Goal: Task Accomplishment & Management: Manage account settings

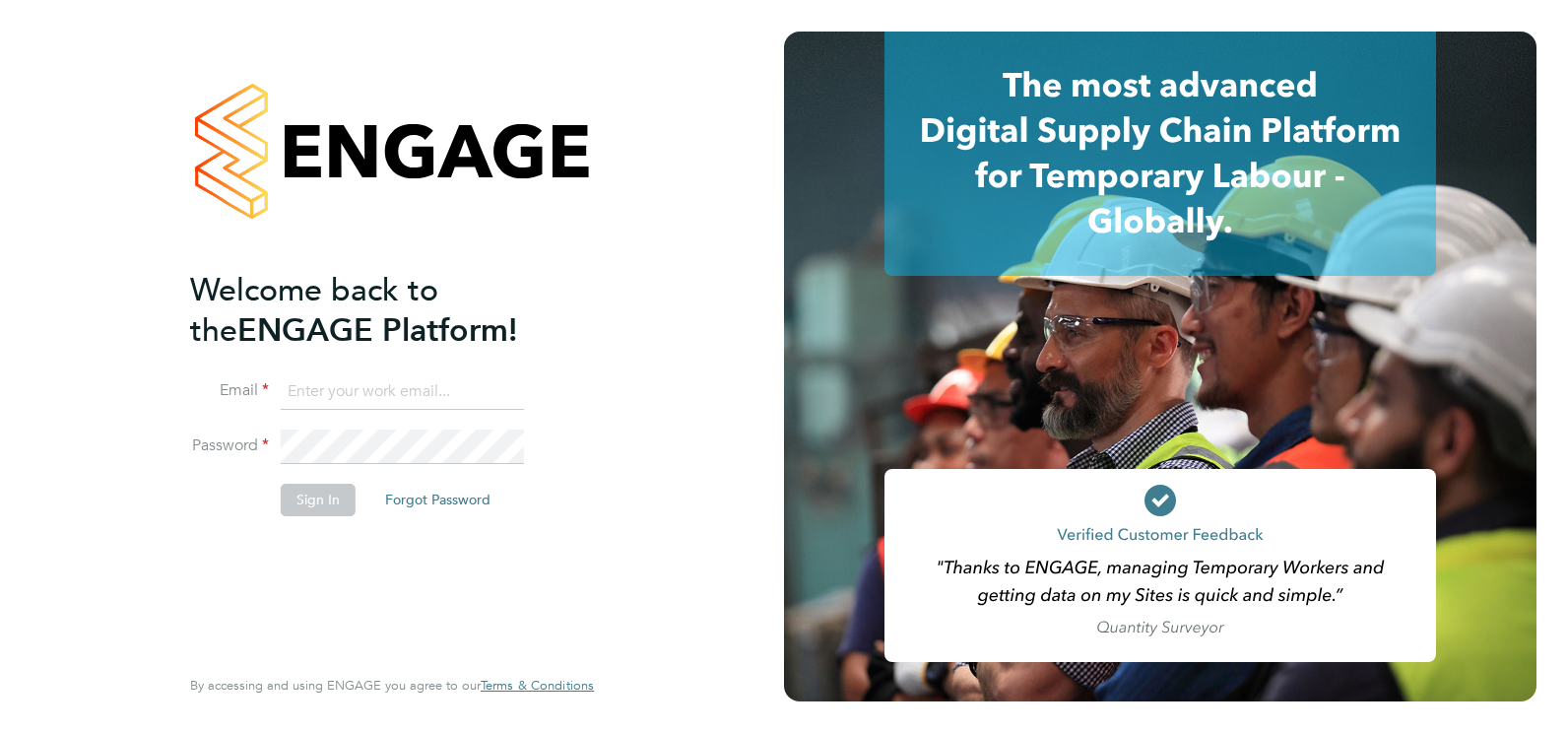
type input "[PERSON_NAME][EMAIL_ADDRESS][PERSON_NAME][DOMAIN_NAME]"
click at [308, 556] on div "Welcome back to the ENGAGE Platform! Email [PERSON_NAME][EMAIL_ADDRESS][PERSON_…" at bounding box center [382, 465] width 384 height 390
click at [313, 500] on button "Sign In" at bounding box center [318, 499] width 75 height 32
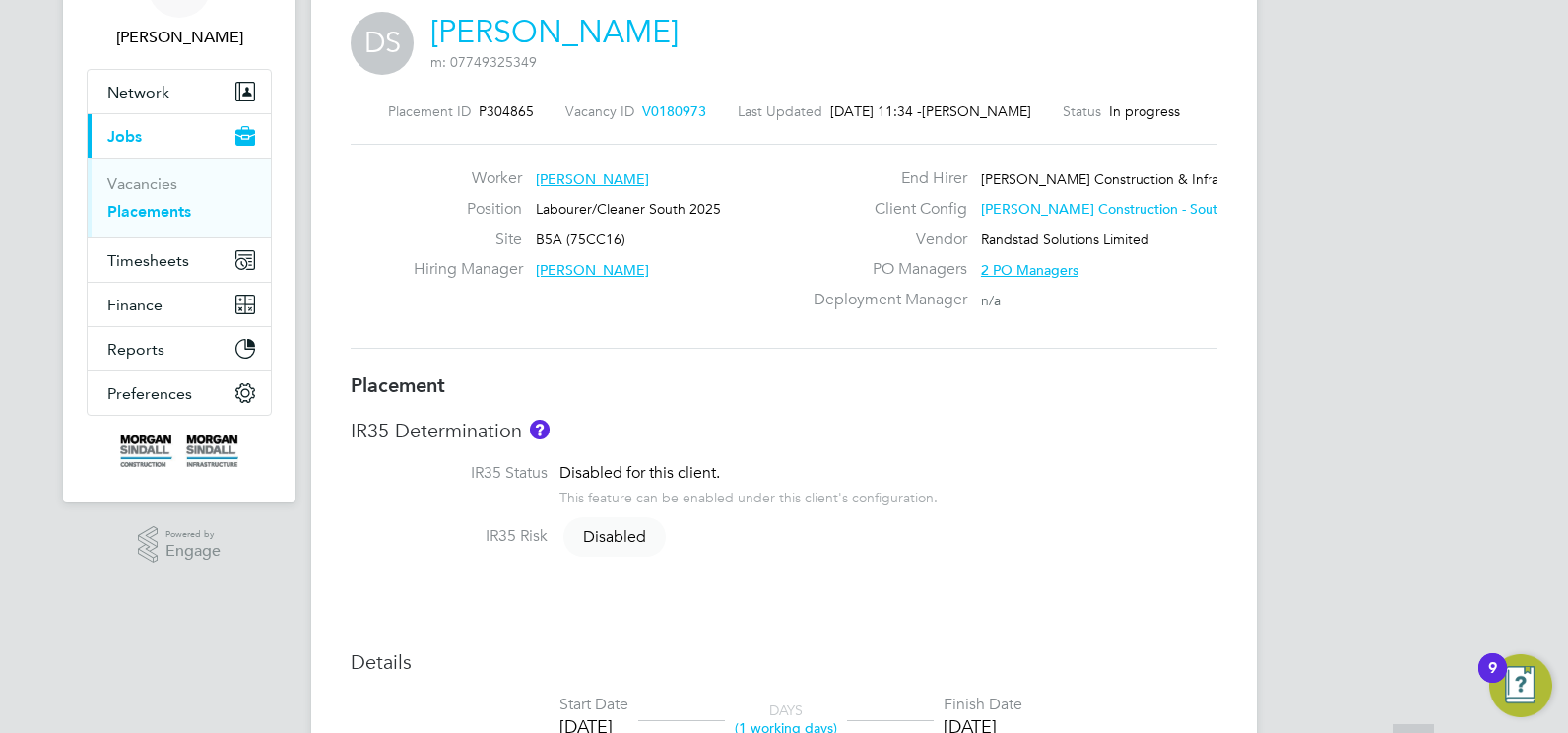
scroll to position [590, 0]
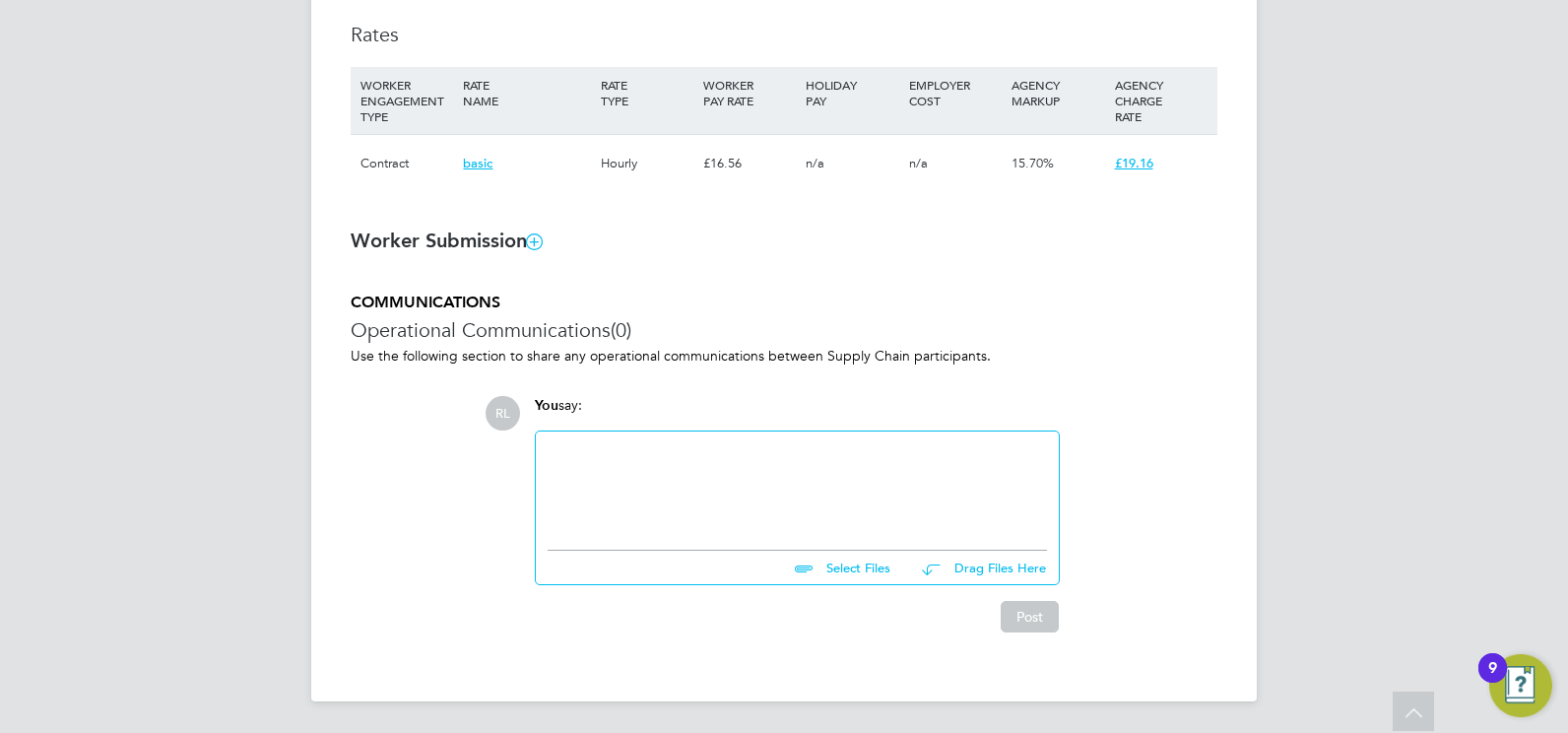
click at [541, 239] on icon at bounding box center [534, 241] width 15 height 15
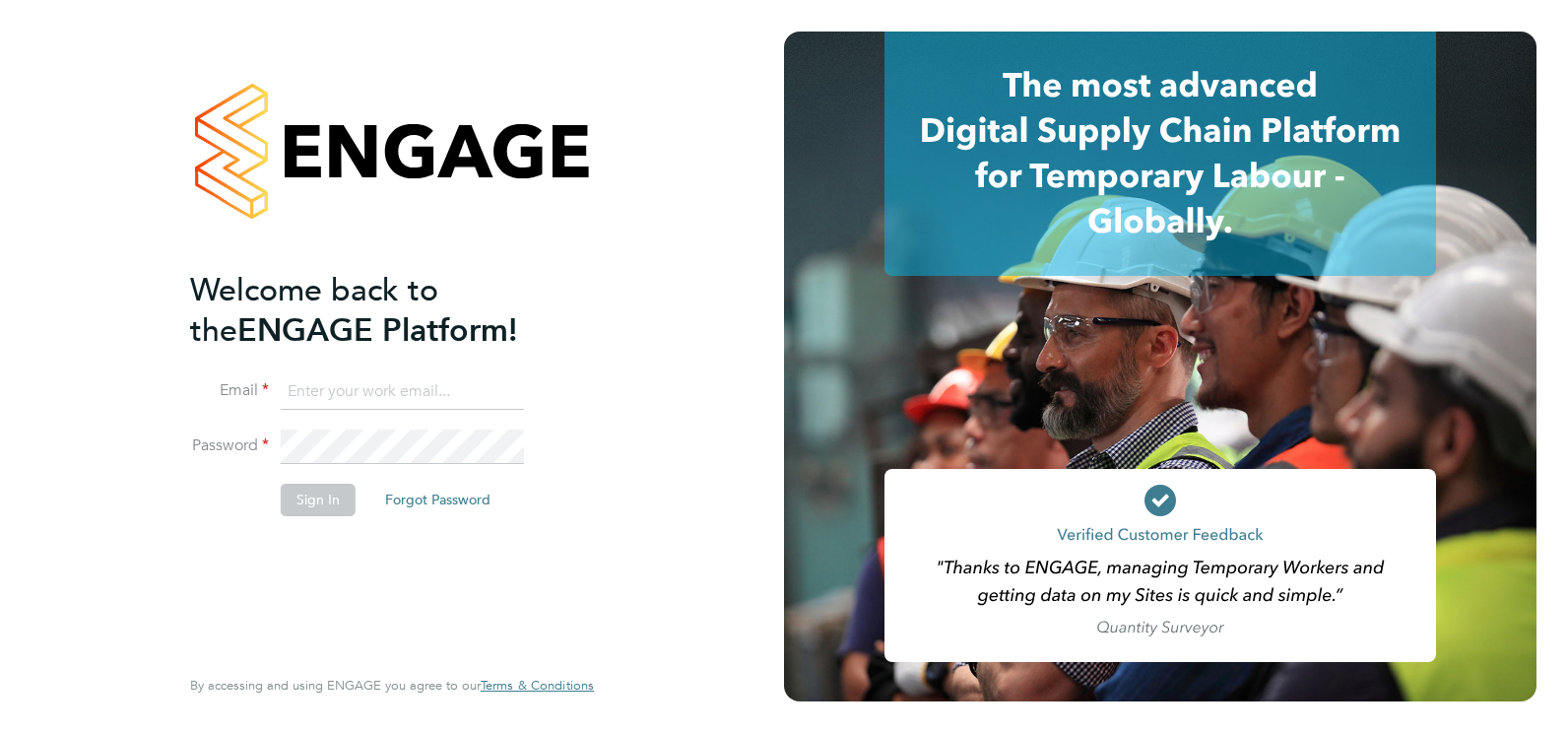
type input "robert.lesbirel@morgansindall.com"
drag, startPoint x: 725, startPoint y: 493, endPoint x: 670, endPoint y: 505, distance: 56.3
click at [725, 493] on div "Welcome back to the ENGAGE Platform! Email robert.lesbirel@morgansindall.com Pa…" at bounding box center [391, 366] width 784 height 733
click at [330, 498] on button "Sign In" at bounding box center [318, 499] width 75 height 32
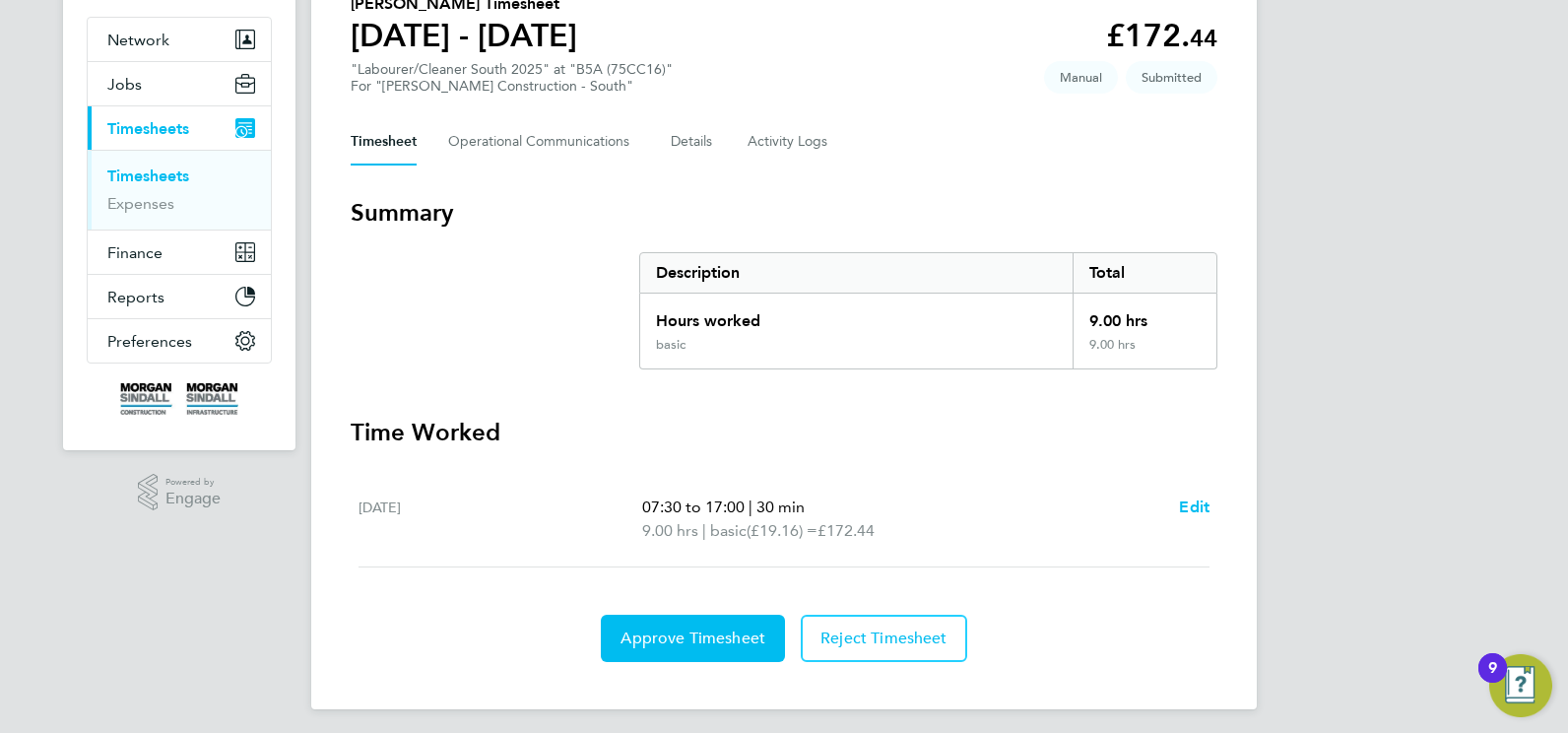
scroll to position [180, 0]
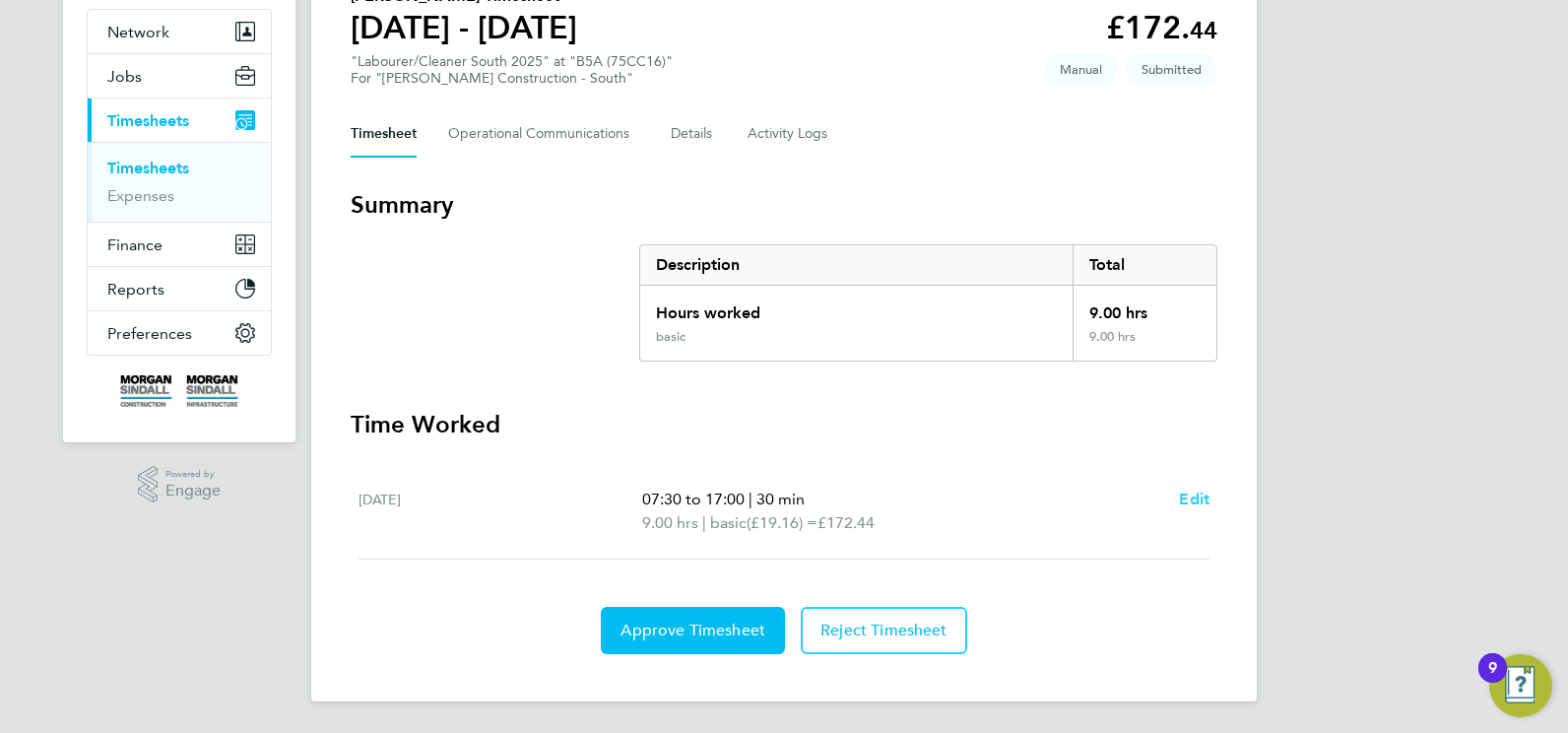
click at [1193, 497] on span "Edit" at bounding box center [1194, 498] width 31 height 19
select select "30"
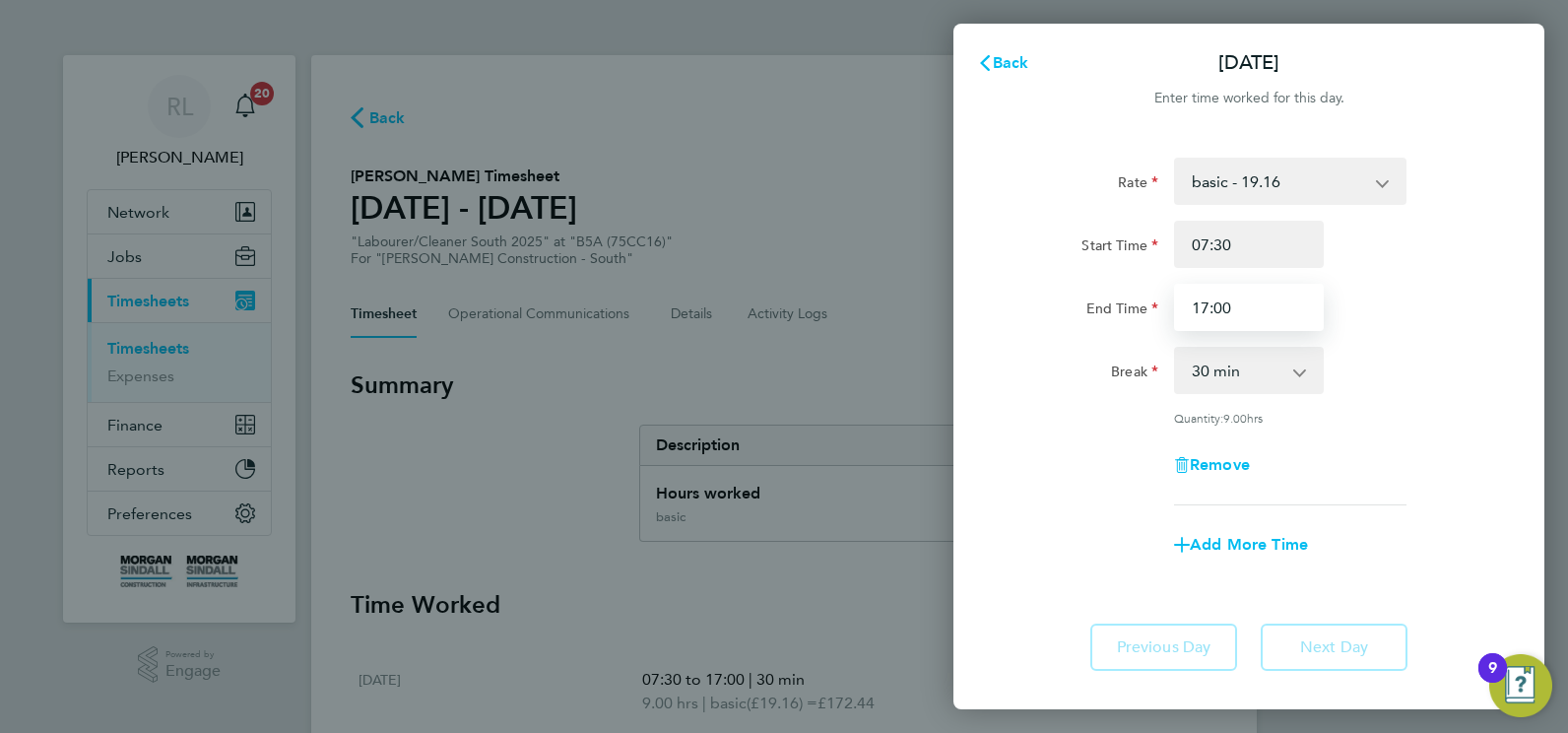
click at [1202, 305] on input "17:00" at bounding box center [1248, 307] width 150 height 48
type input "16:00"
click at [1391, 347] on div "Break 0 min 15 min 30 min 45 min 60 min 75 min 90 min" at bounding box center [1248, 370] width 496 height 48
click at [1066, 462] on div "Remove" at bounding box center [1248, 465] width 496 height 48
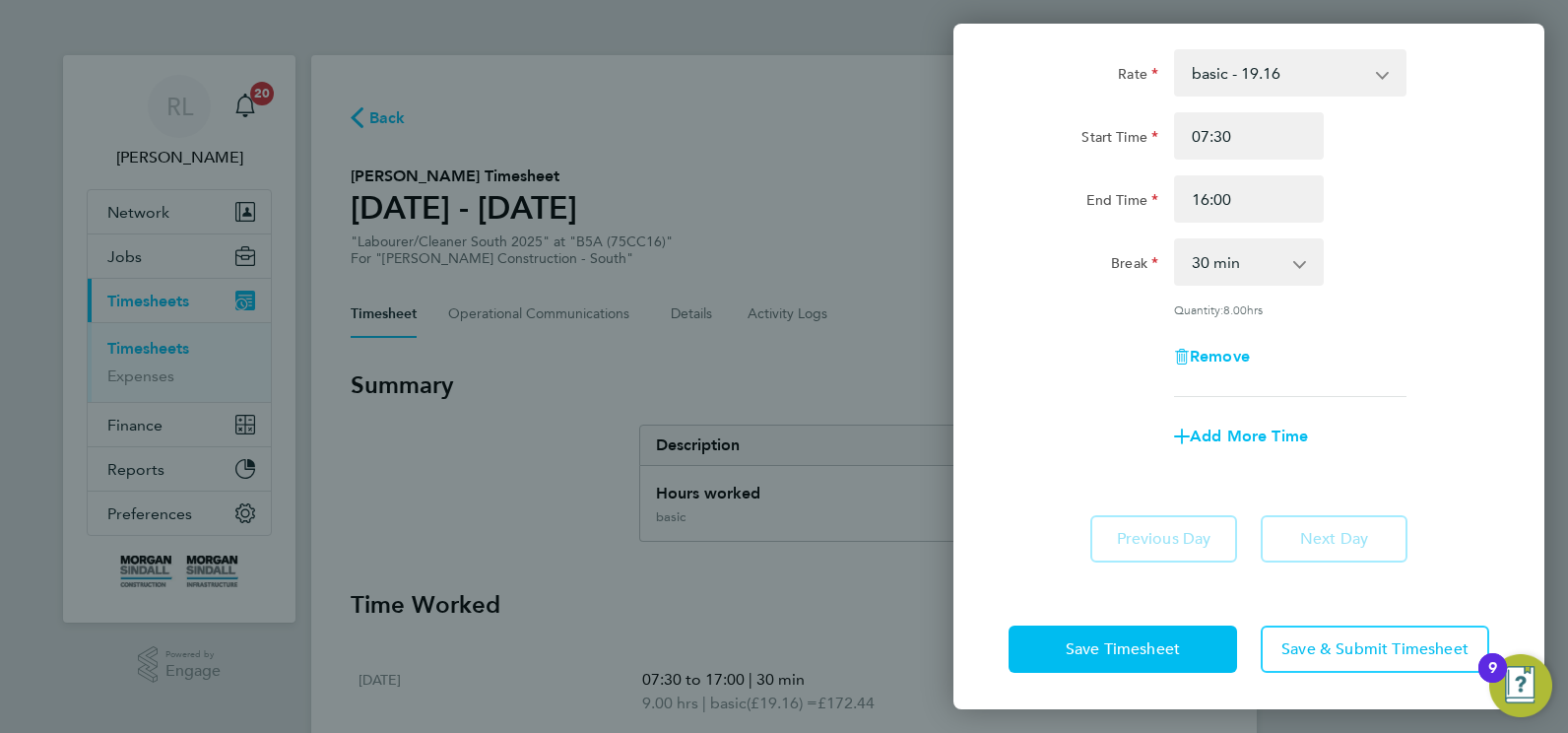
scroll to position [109, 0]
click at [1131, 639] on span "Save Timesheet" at bounding box center [1122, 648] width 114 height 20
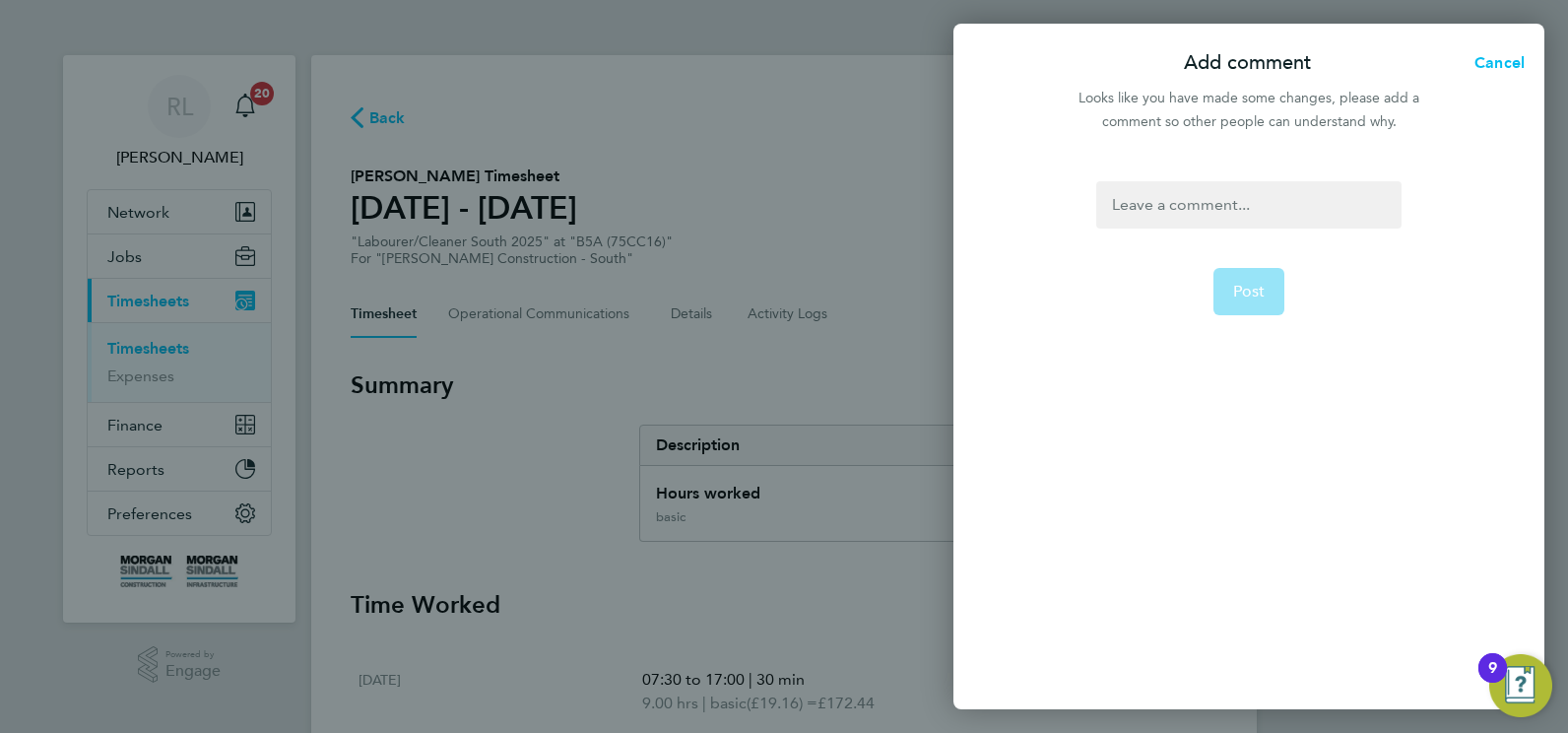
click at [1227, 205] on div at bounding box center [1247, 205] width 304 height 48
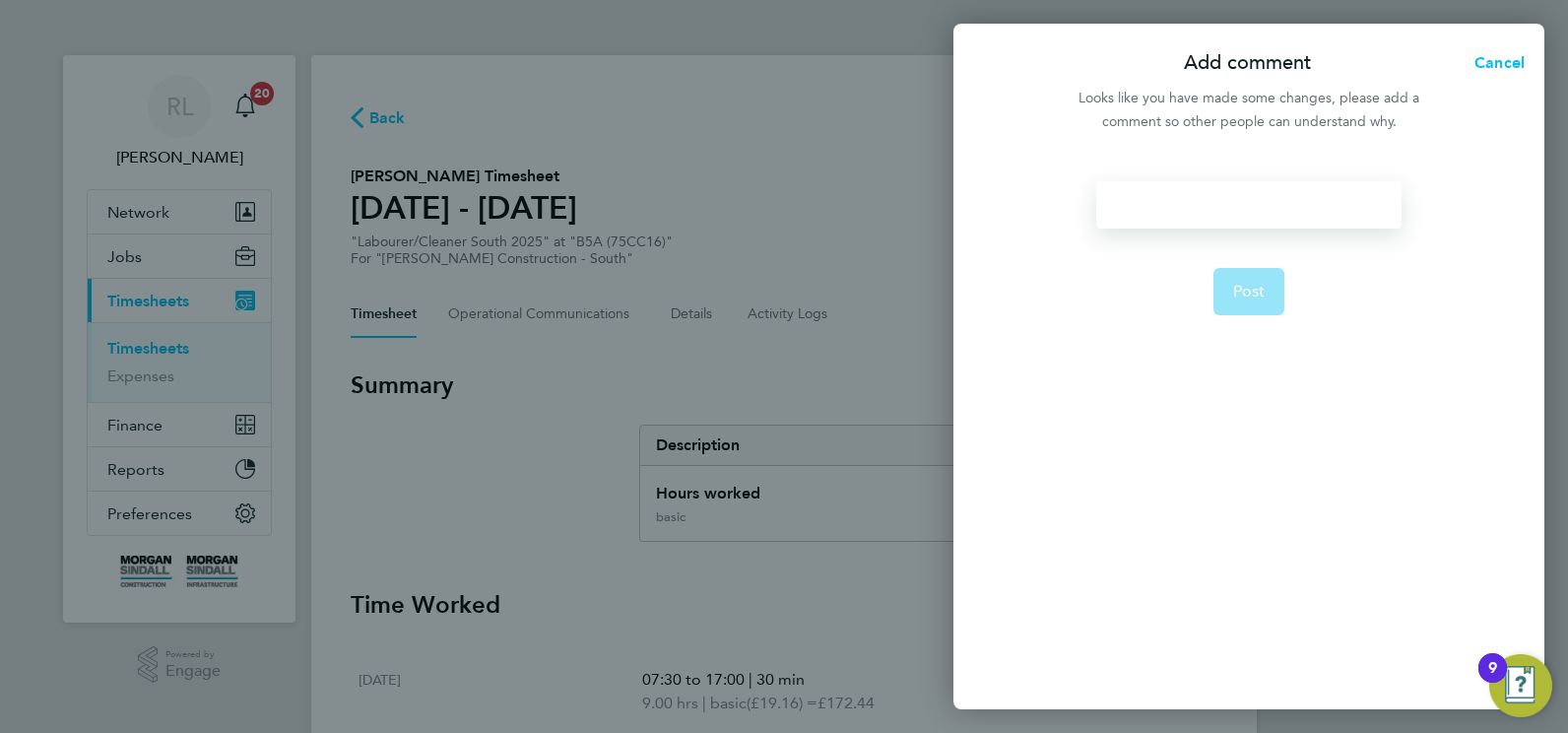
click at [1236, 215] on div at bounding box center [1247, 205] width 304 height 48
click at [1238, 276] on button "Post" at bounding box center [1249, 291] width 72 height 48
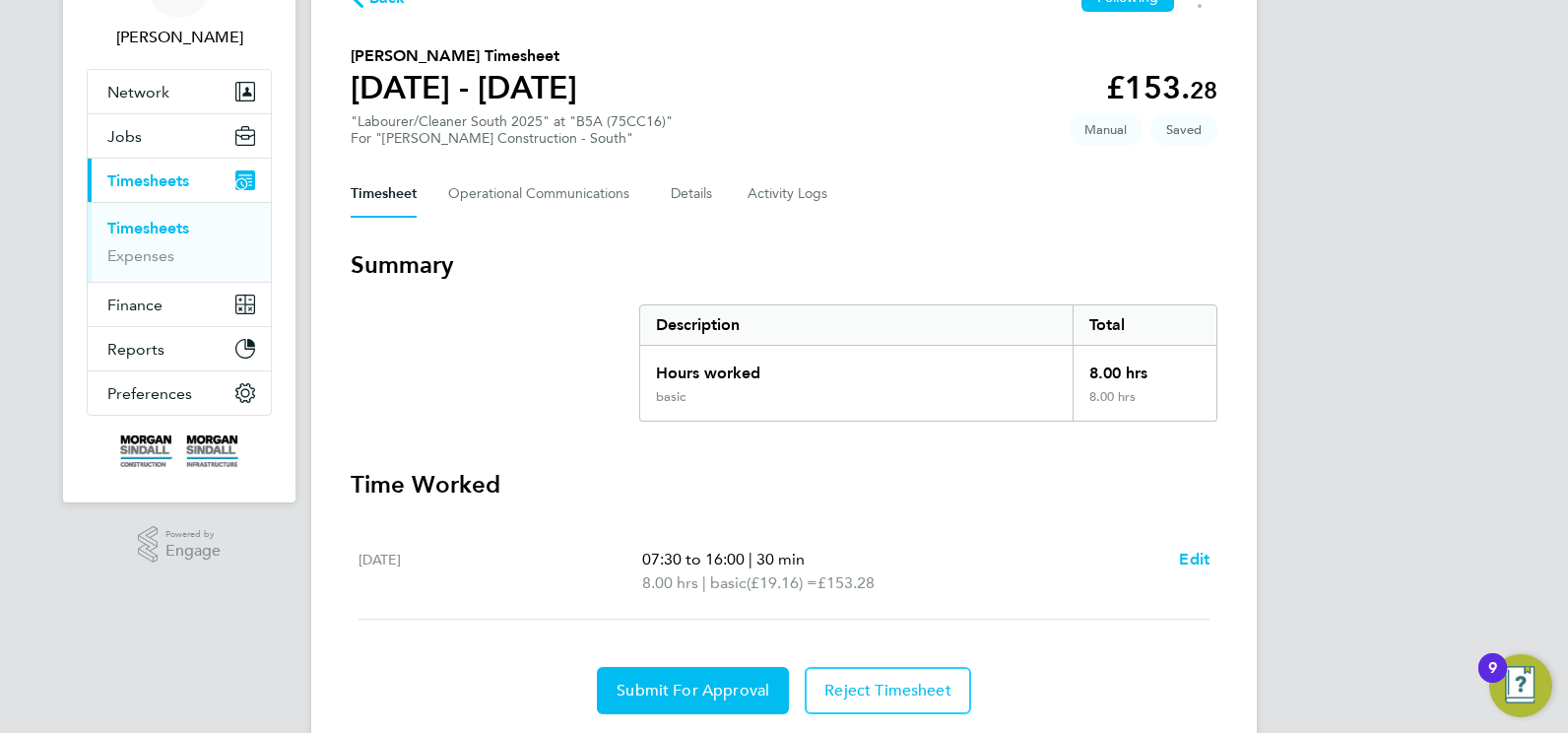
scroll to position [180, 0]
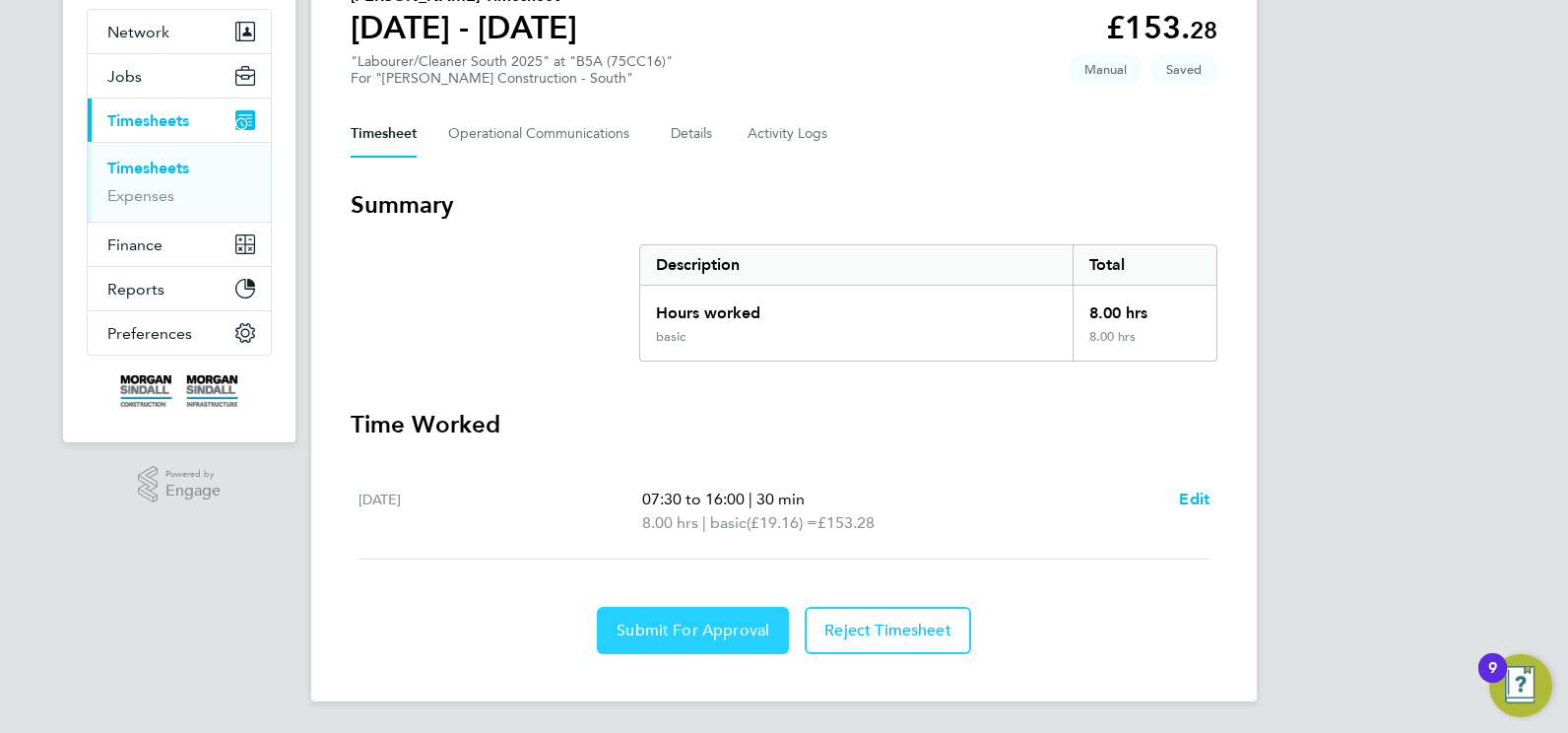
click at [681, 633] on span "Submit For Approval" at bounding box center [692, 630] width 153 height 20
click at [717, 621] on span "Approve Timesheet" at bounding box center [692, 630] width 145 height 20
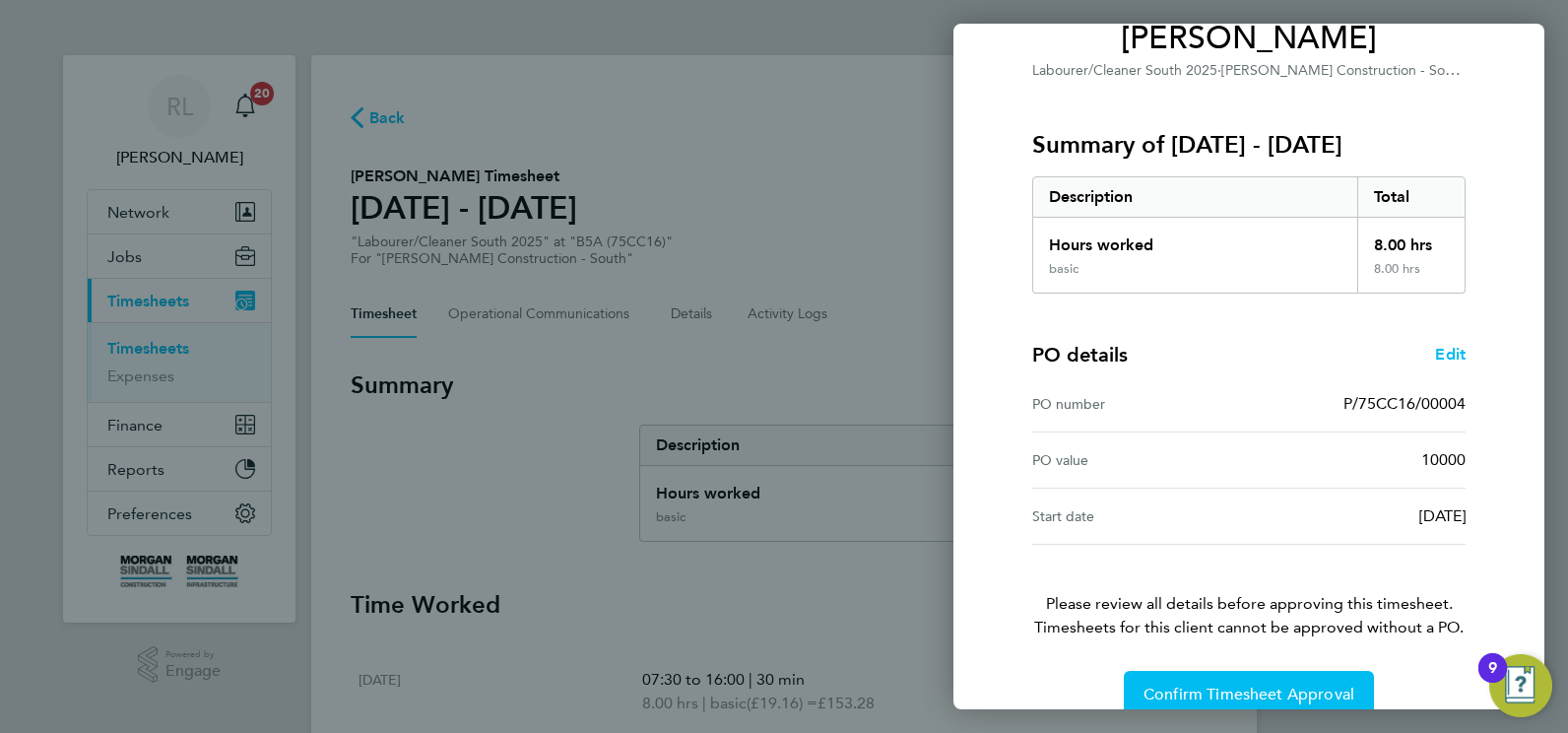
scroll to position [211, 0]
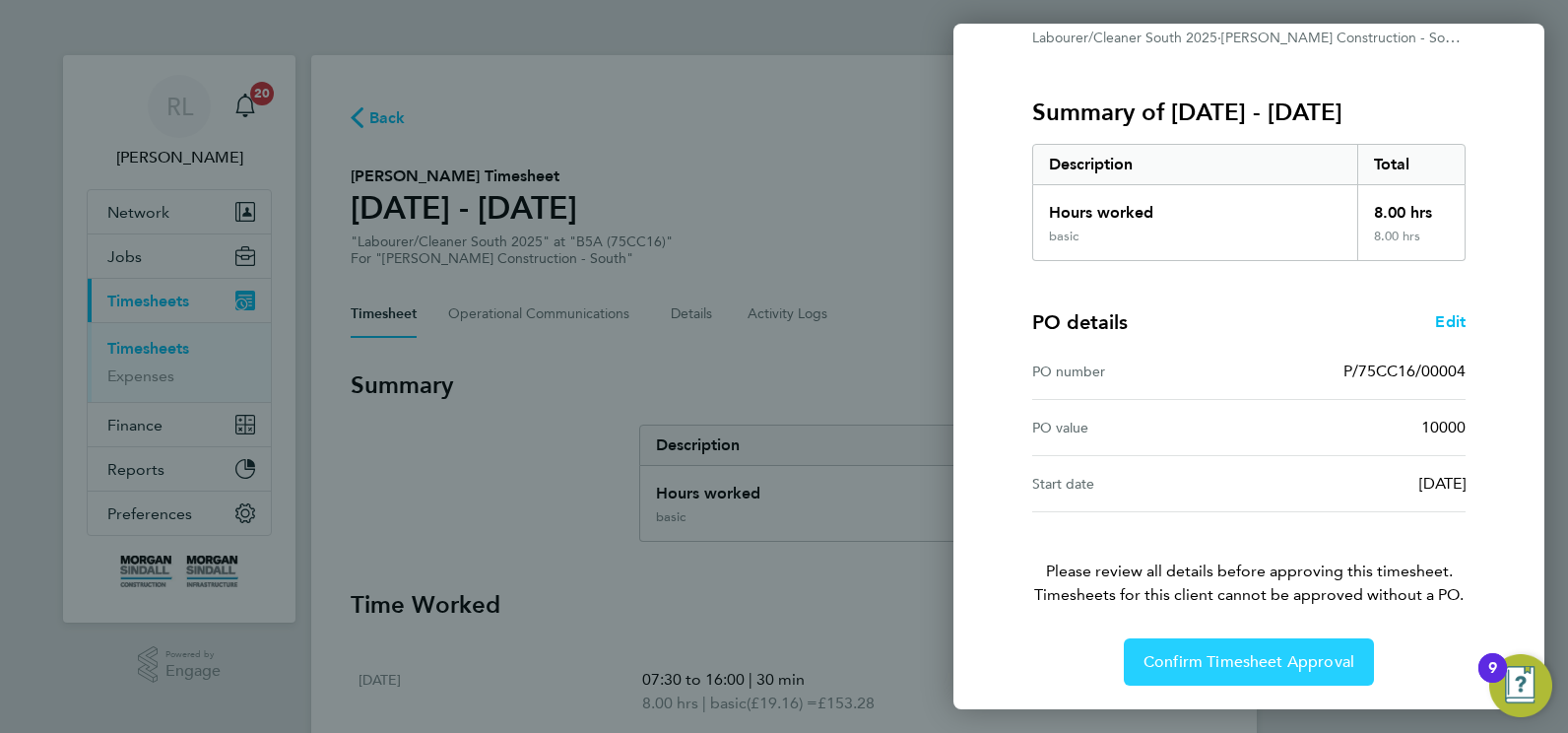
click at [1212, 657] on span "Confirm Timesheet Approval" at bounding box center [1248, 662] width 211 height 20
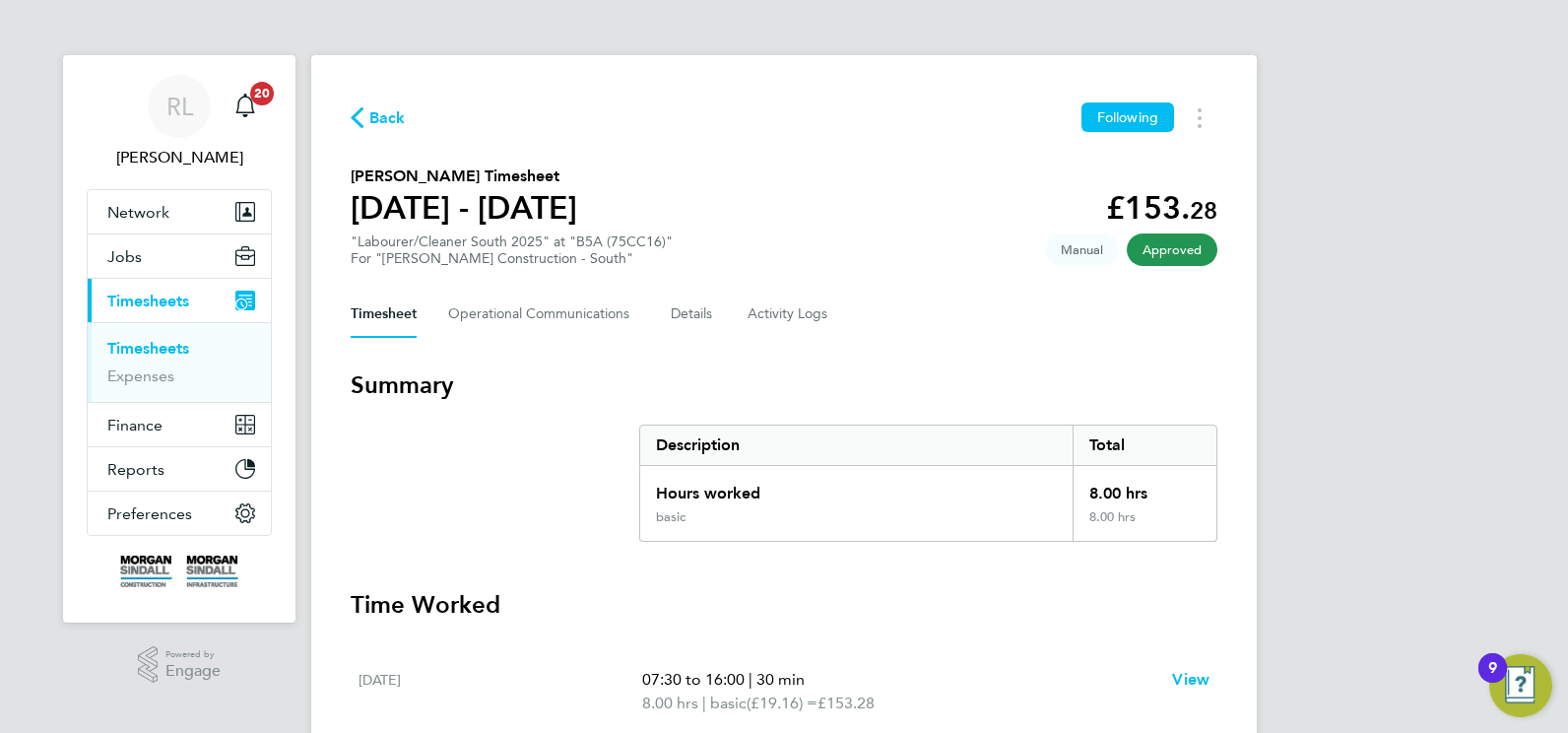
click at [378, 107] on span "Back" at bounding box center [387, 118] width 37 height 24
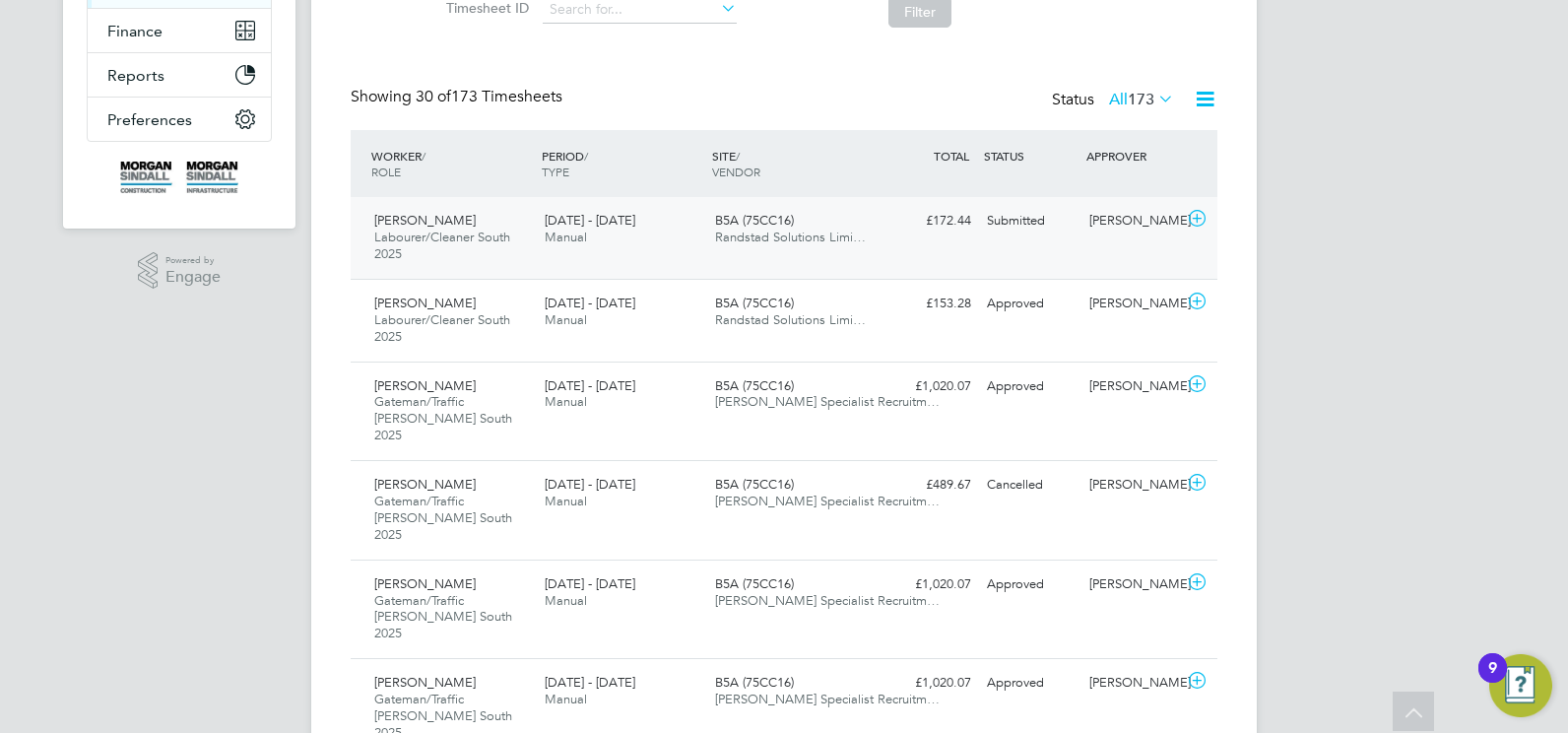
click at [441, 221] on span "[PERSON_NAME]" at bounding box center [425, 220] width 101 height 17
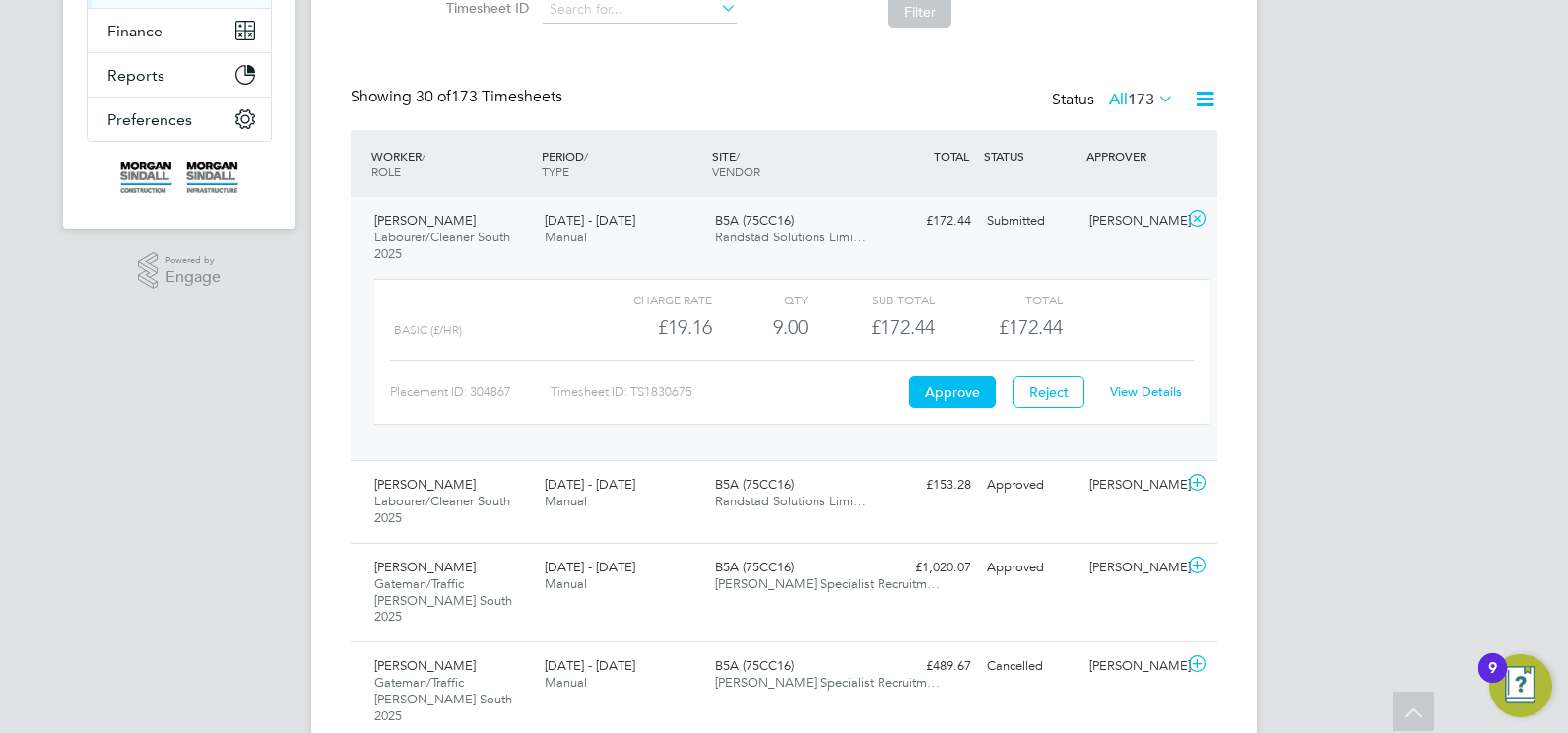
click at [1134, 392] on link "View Details" at bounding box center [1145, 391] width 72 height 17
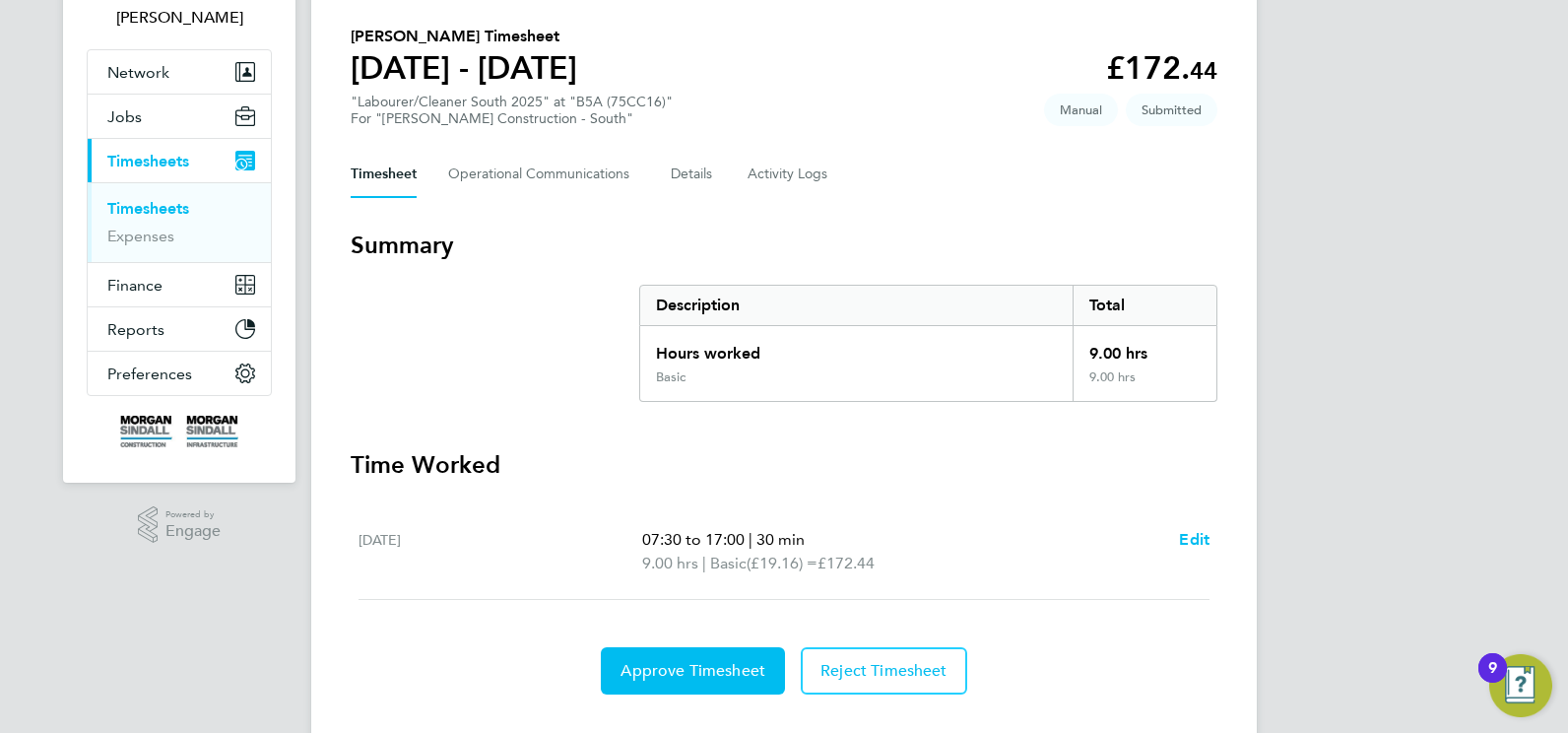
scroll to position [180, 0]
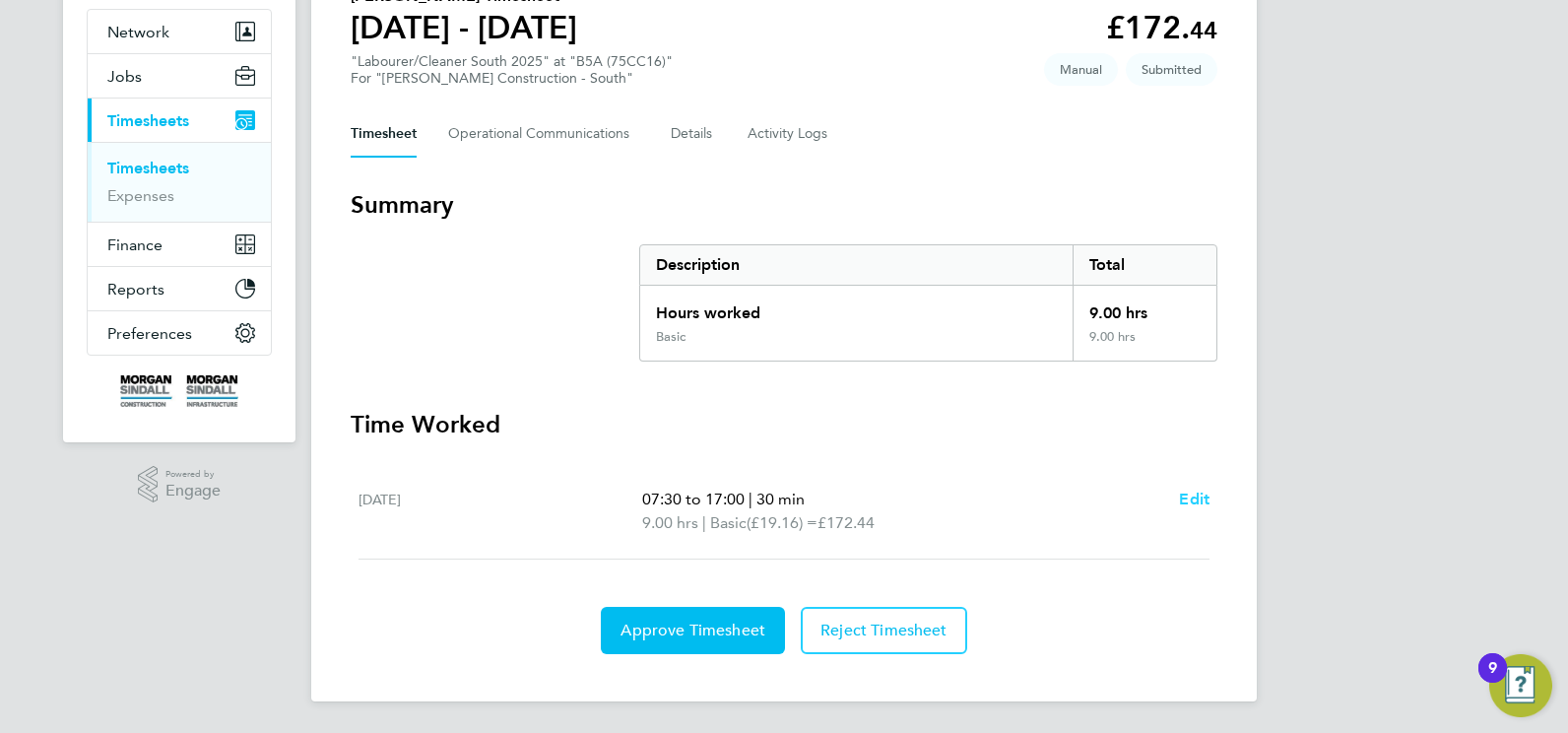
click at [1201, 505] on span "Edit" at bounding box center [1194, 498] width 31 height 19
select select "30"
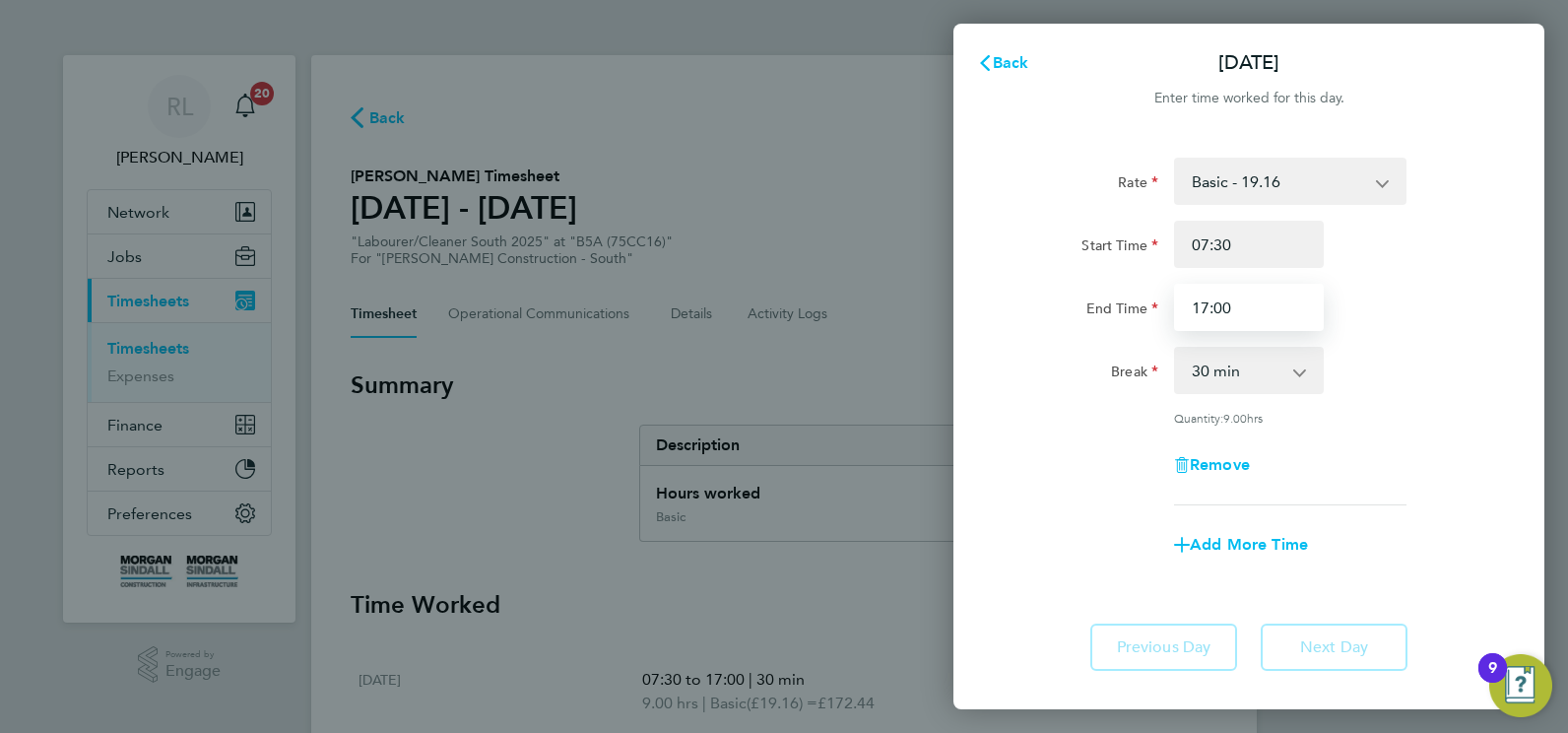
click at [1200, 307] on input "17:00" at bounding box center [1248, 307] width 150 height 48
type input "16:00"
click at [1413, 345] on div "Rate Basic - 19.16 Start Time 07:30 End Time 16:00 Break 0 min 15 min 30 min 45…" at bounding box center [1248, 331] width 480 height 348
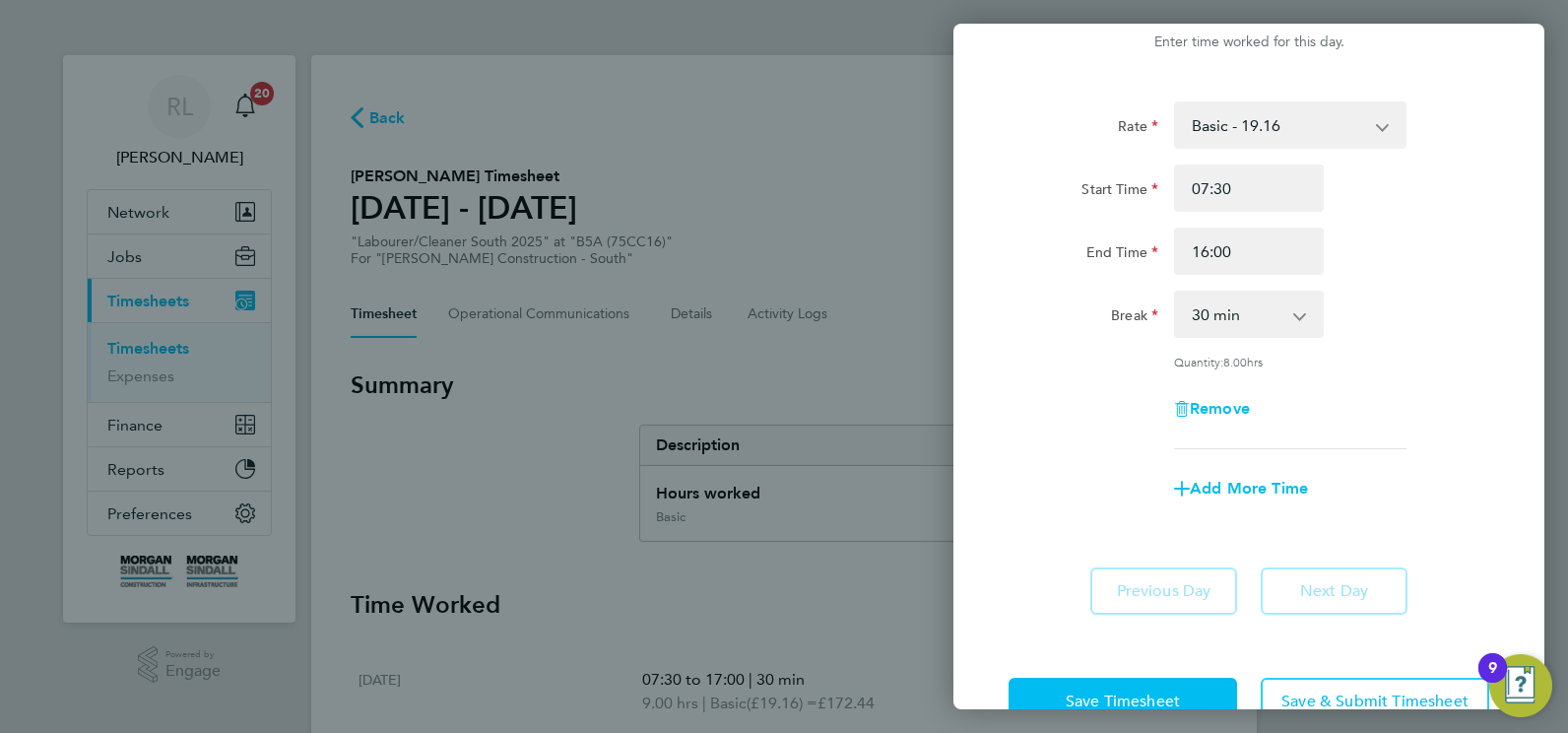
scroll to position [109, 0]
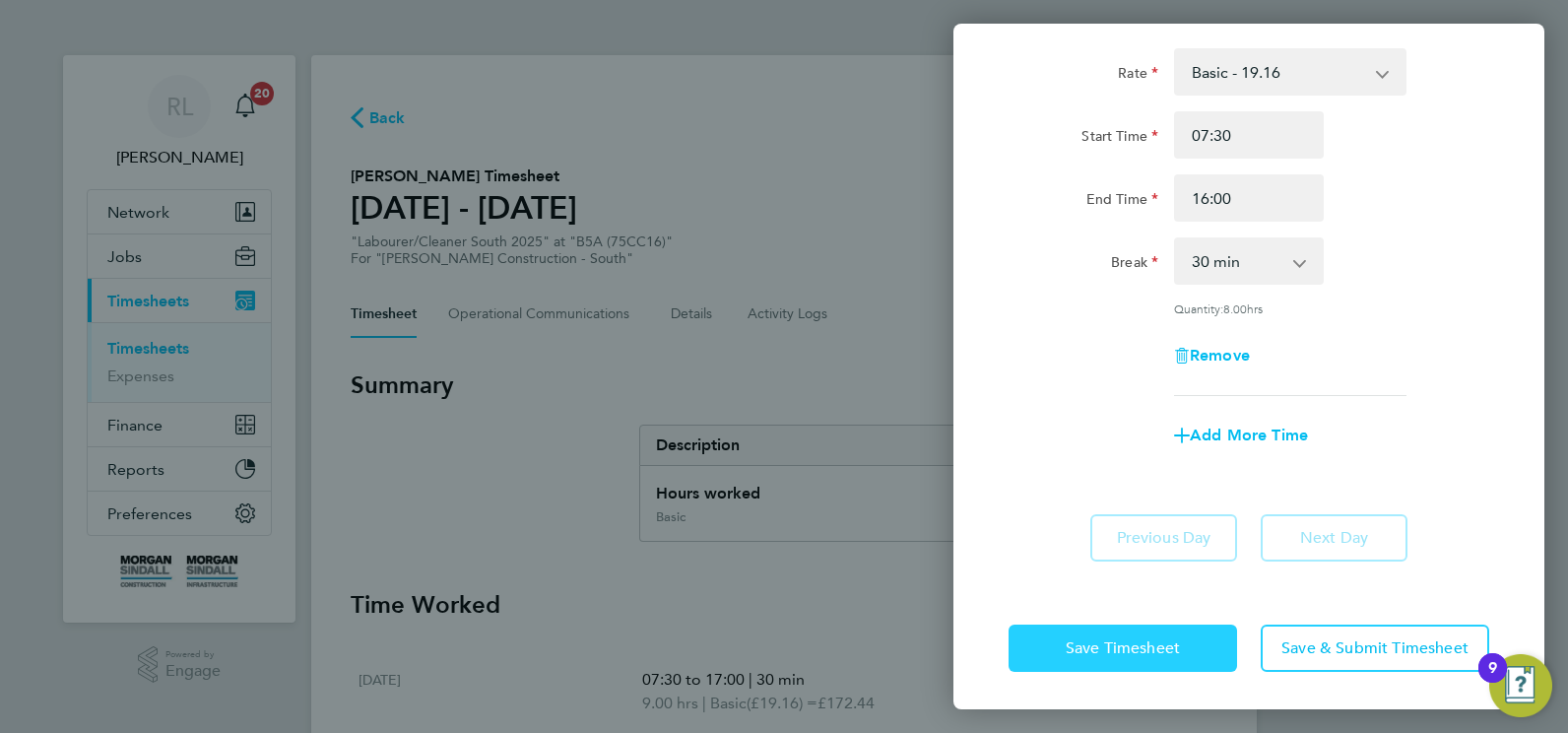
click at [1094, 645] on span "Save Timesheet" at bounding box center [1122, 648] width 114 height 20
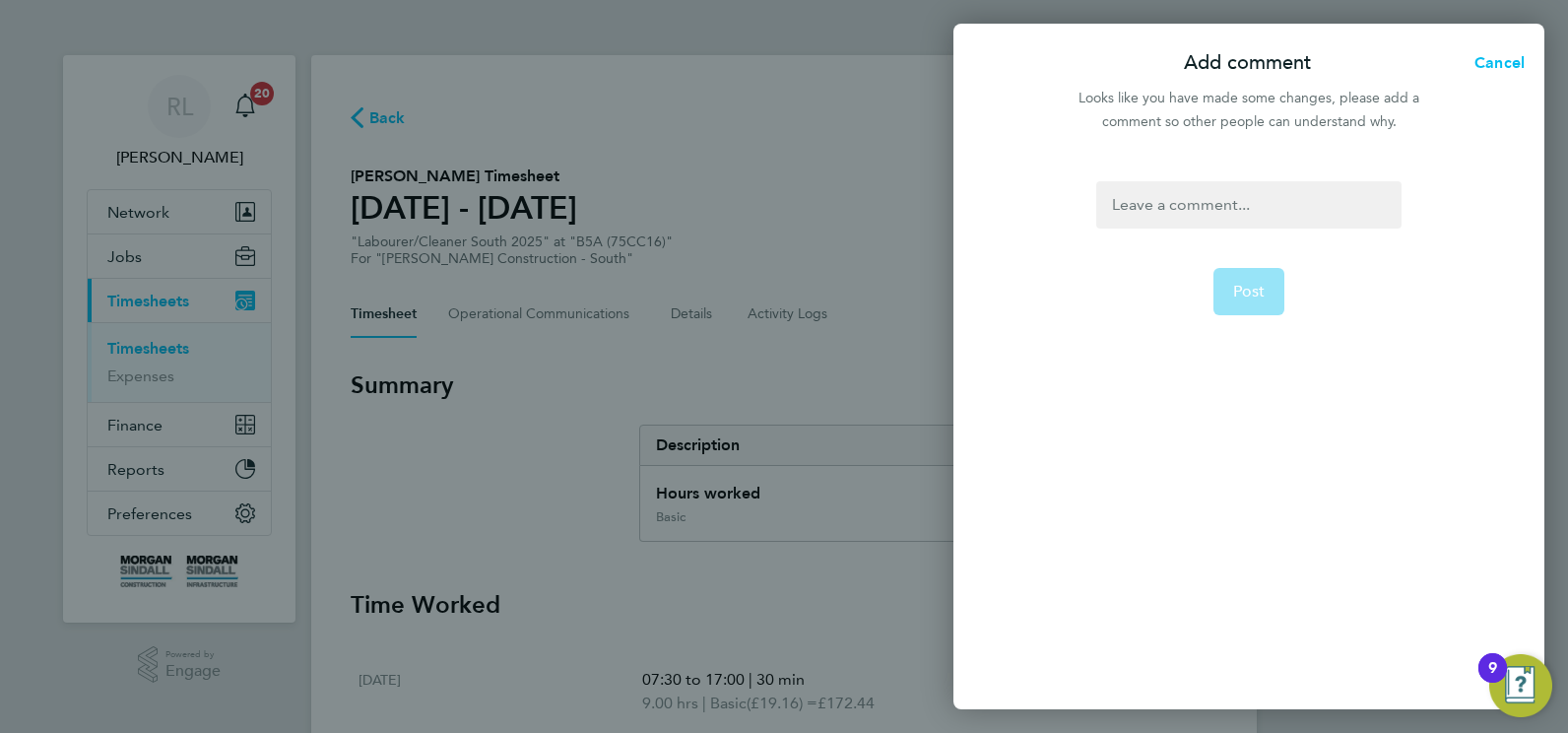
click at [1154, 216] on div at bounding box center [1247, 205] width 304 height 48
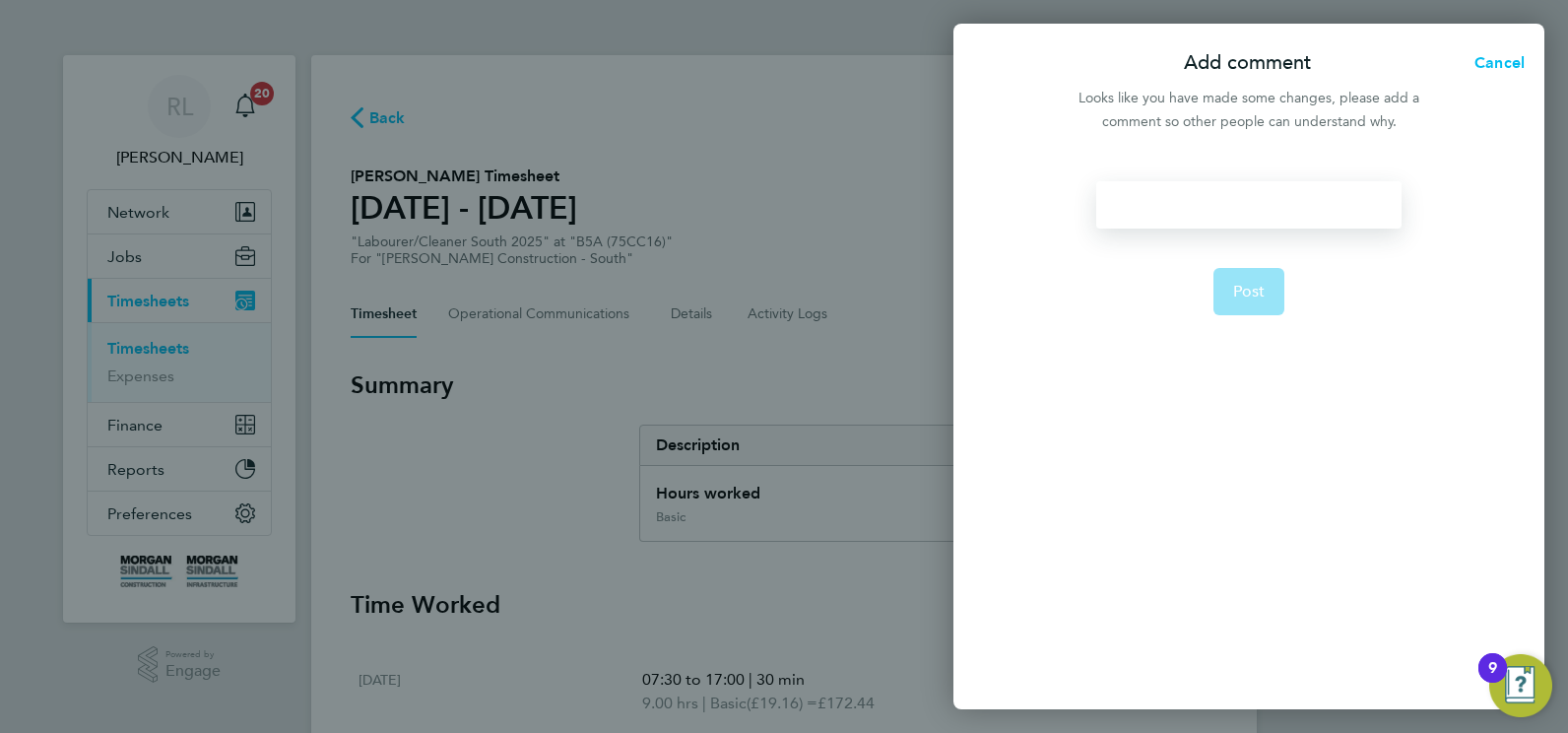
click at [1170, 205] on div at bounding box center [1247, 205] width 304 height 48
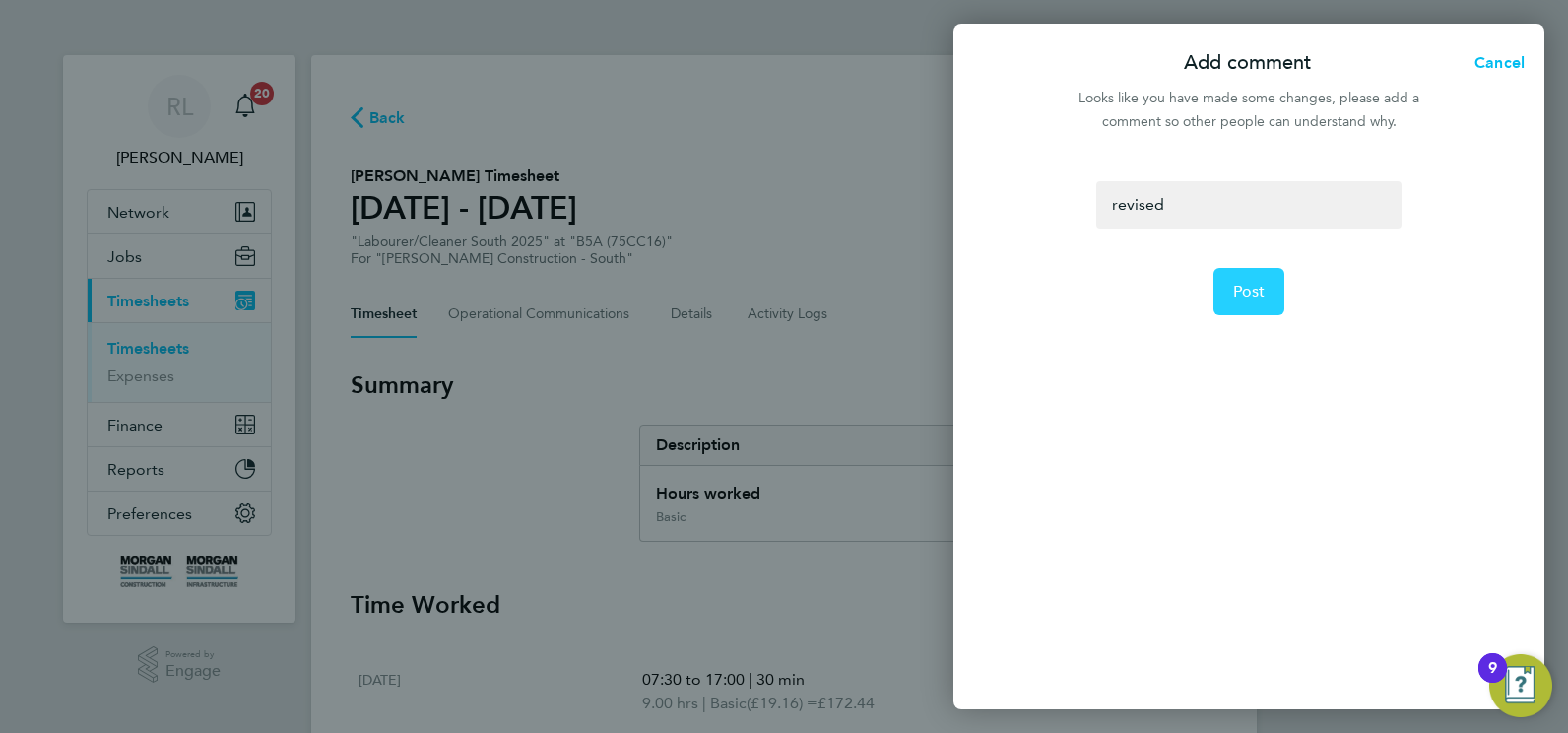
click at [1236, 294] on span "Post" at bounding box center [1249, 291] width 33 height 20
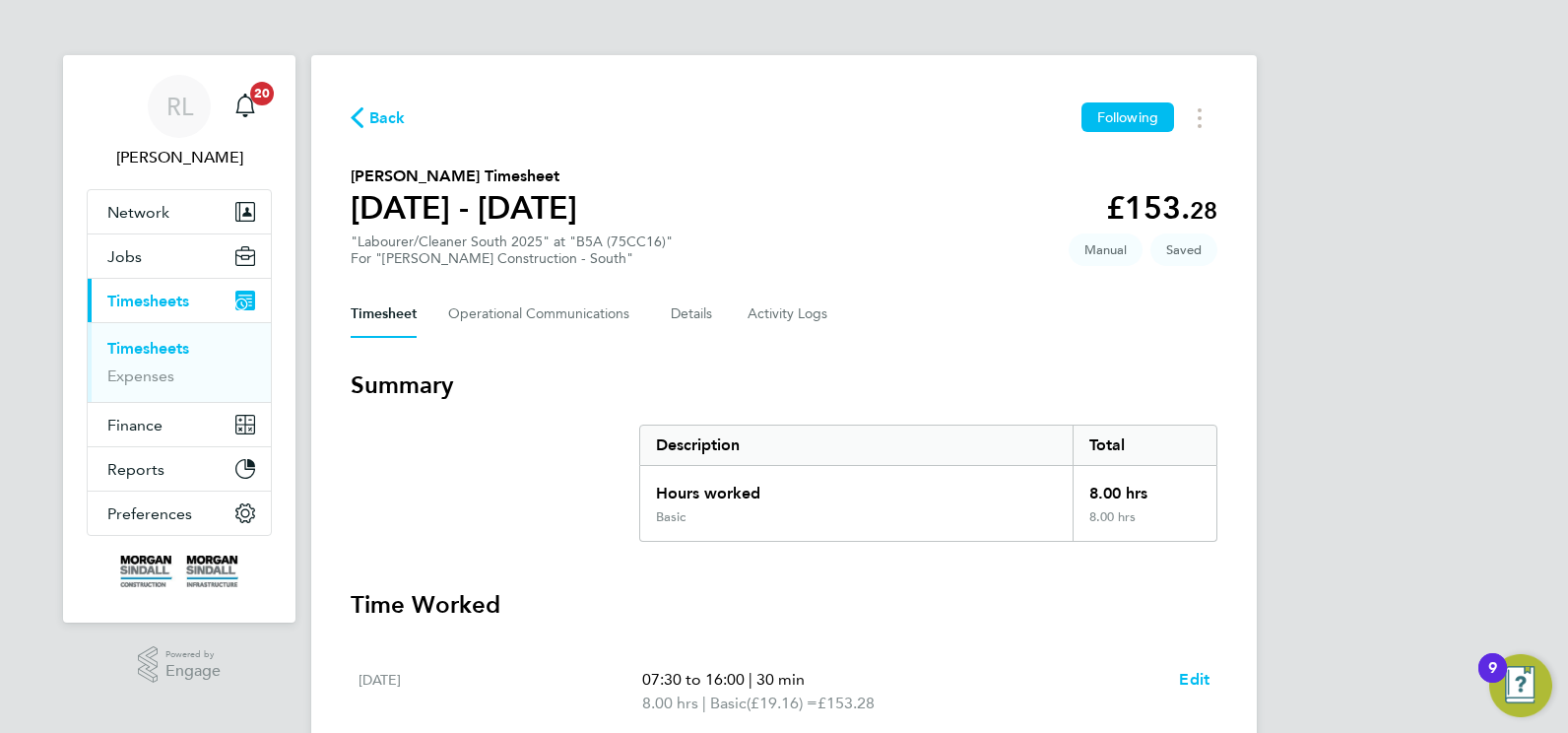
scroll to position [180, 0]
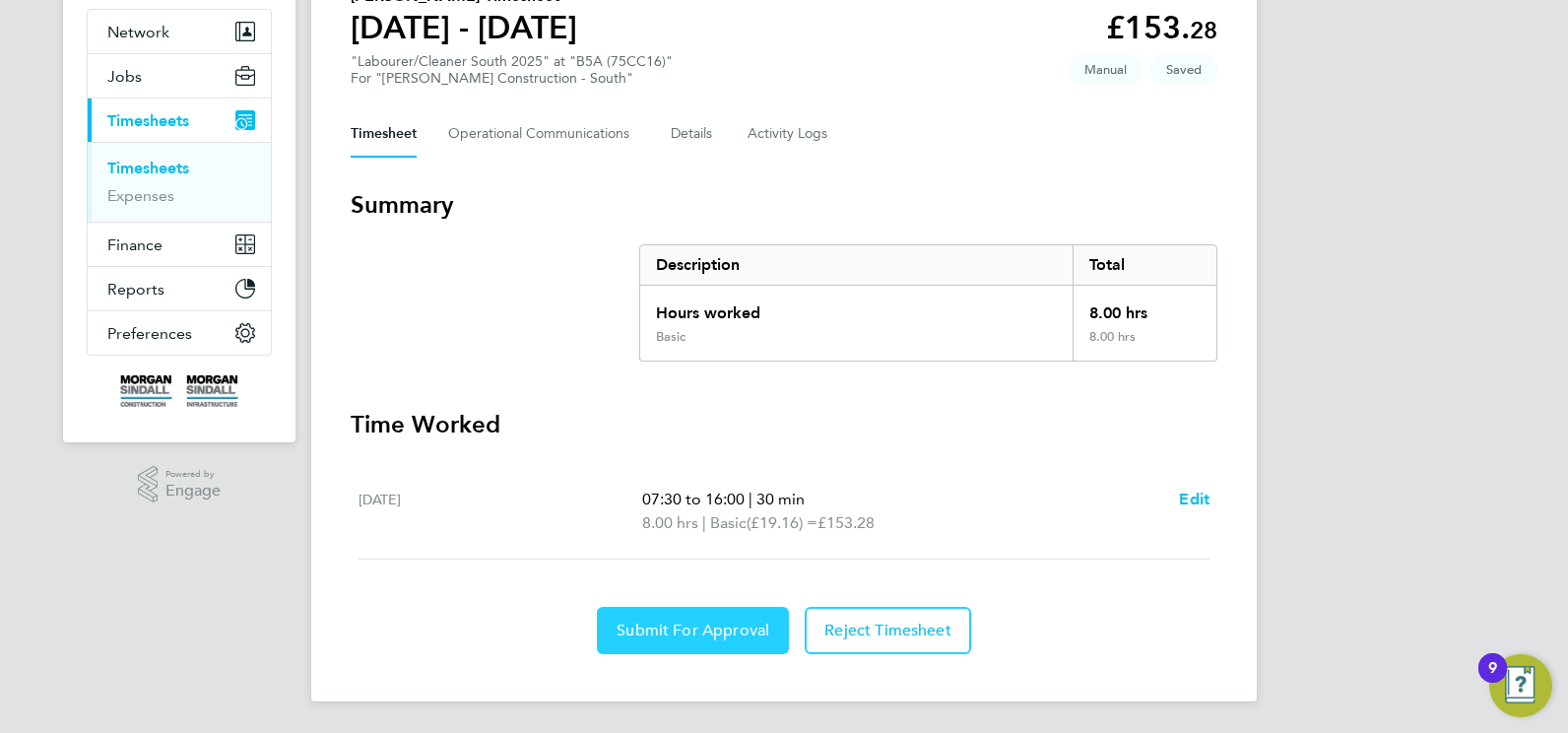
click at [700, 637] on span "Submit For Approval" at bounding box center [692, 630] width 153 height 20
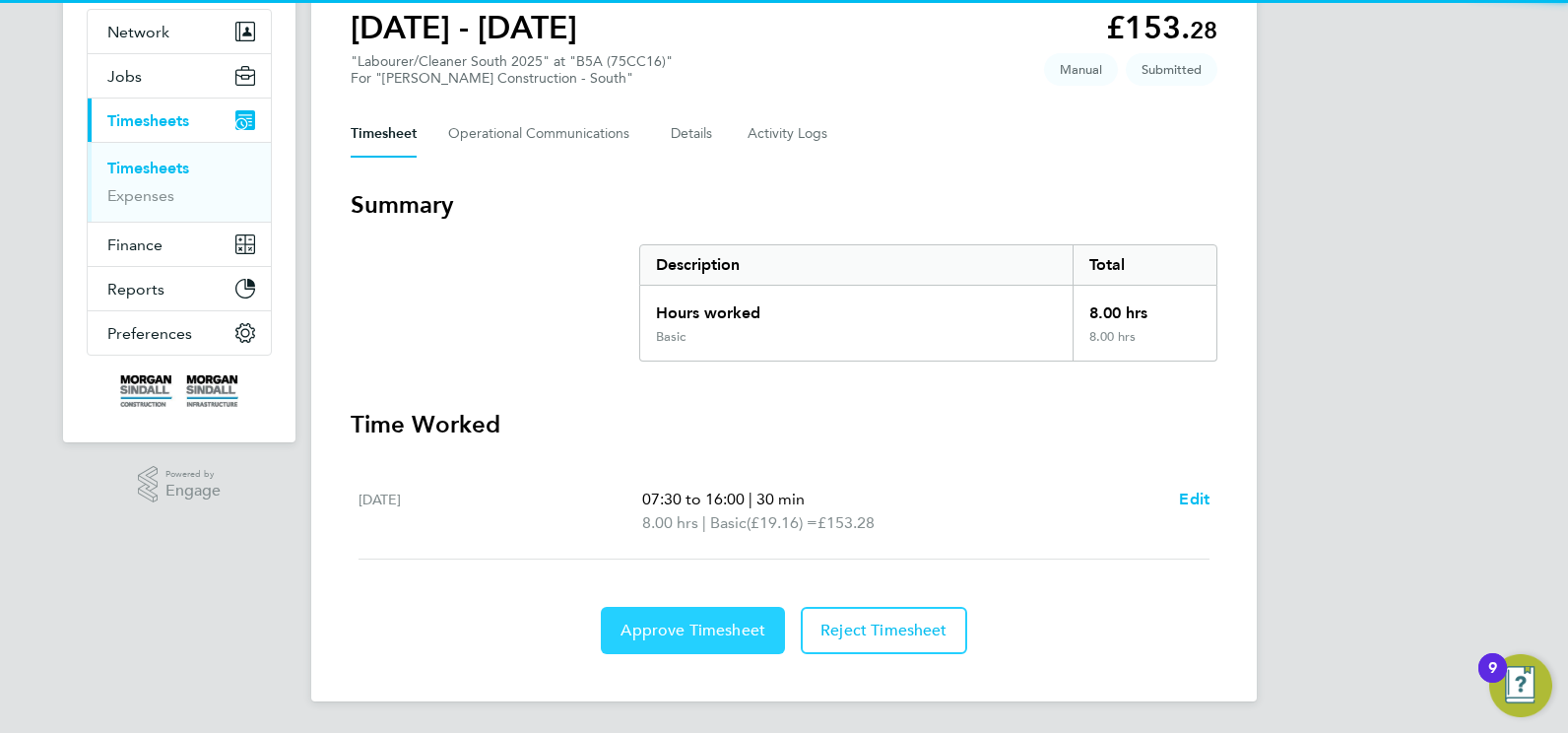
click at [698, 629] on span "Approve Timesheet" at bounding box center [692, 630] width 145 height 20
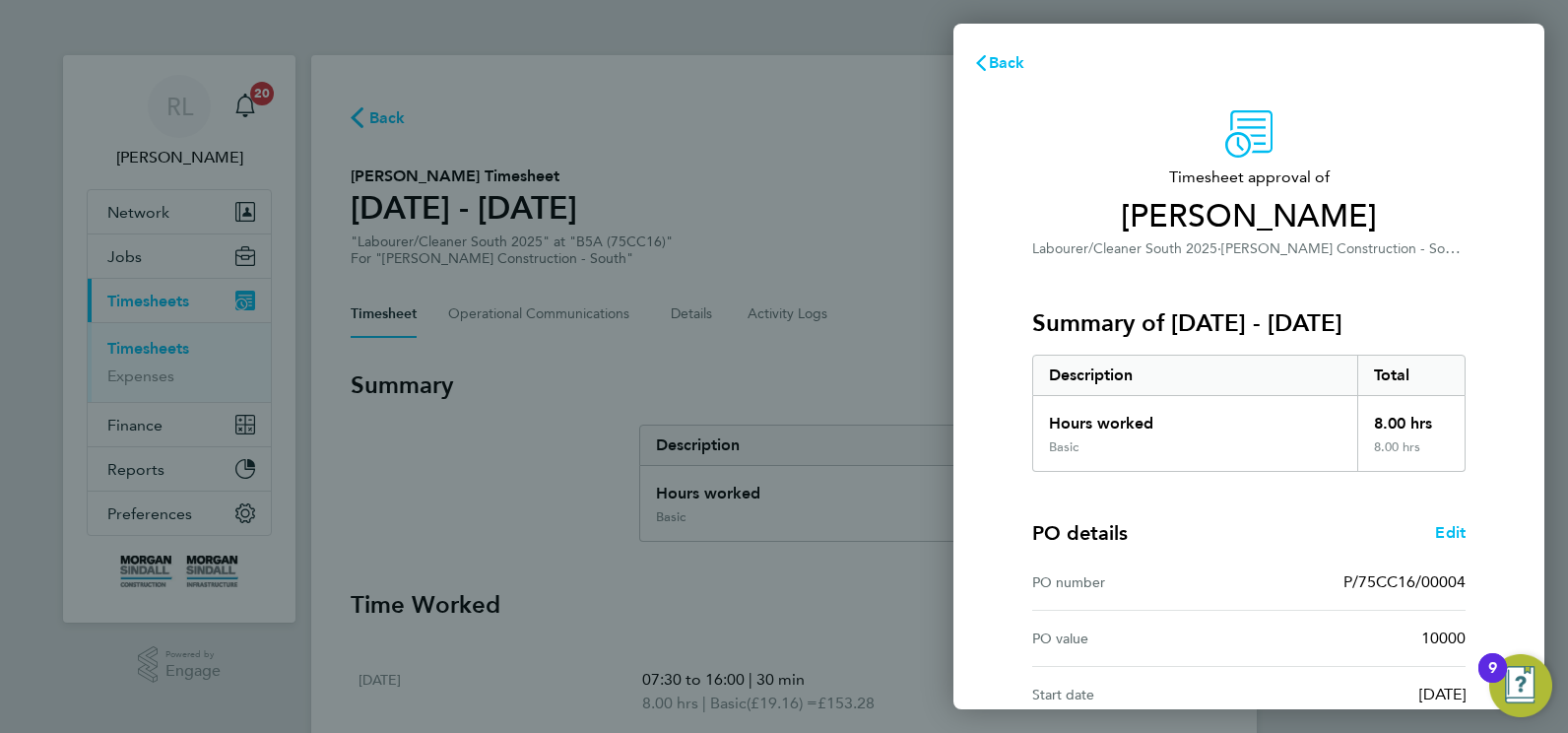
scroll to position [211, 0]
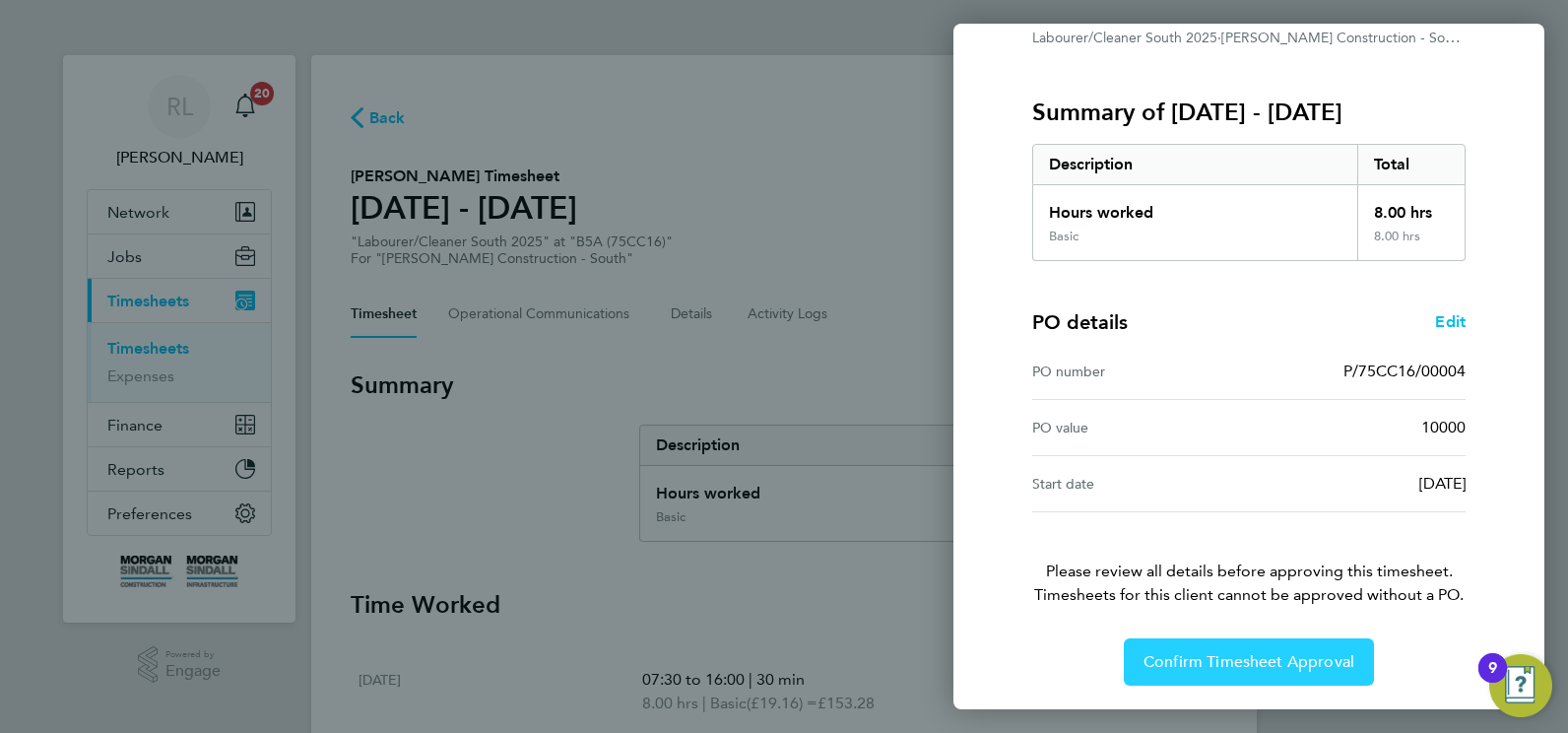
click at [1230, 659] on span "Confirm Timesheet Approval" at bounding box center [1248, 662] width 211 height 20
